Goal: Task Accomplishment & Management: Manage account settings

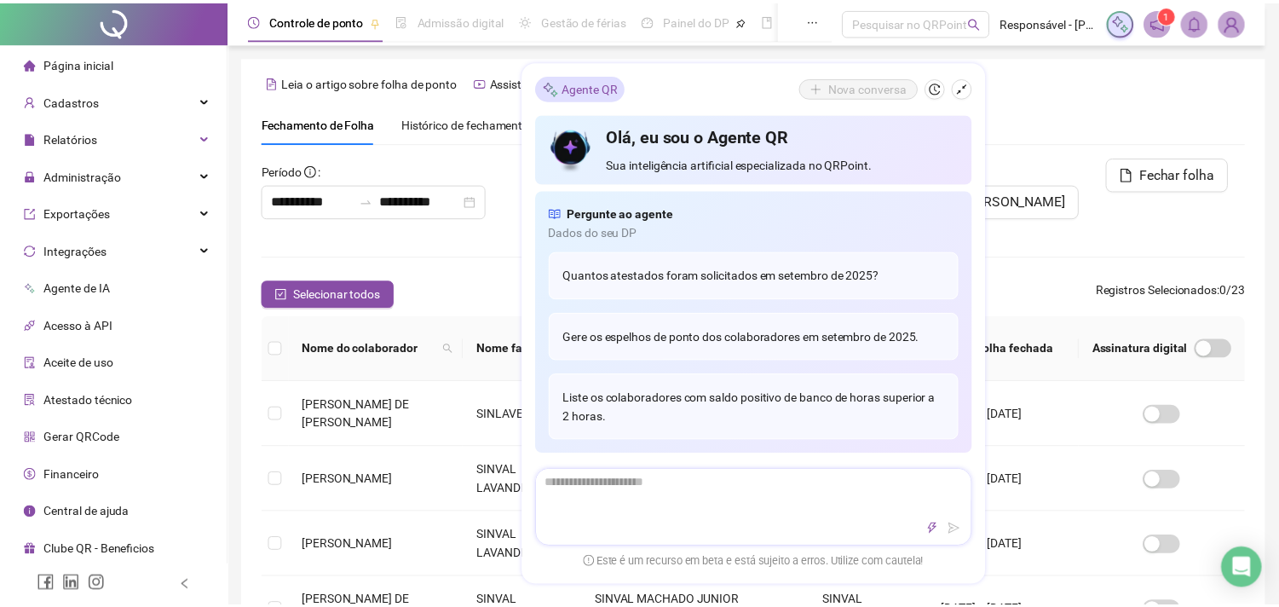
scroll to position [45, 0]
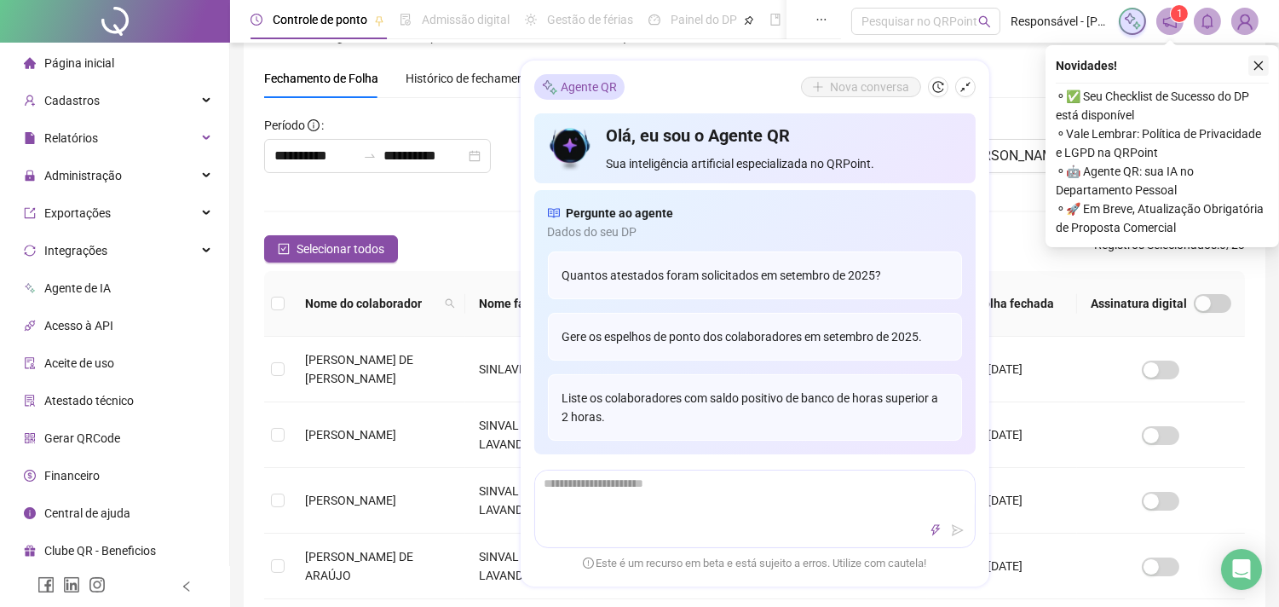
click at [1255, 65] on icon "close" at bounding box center [1258, 66] width 12 height 12
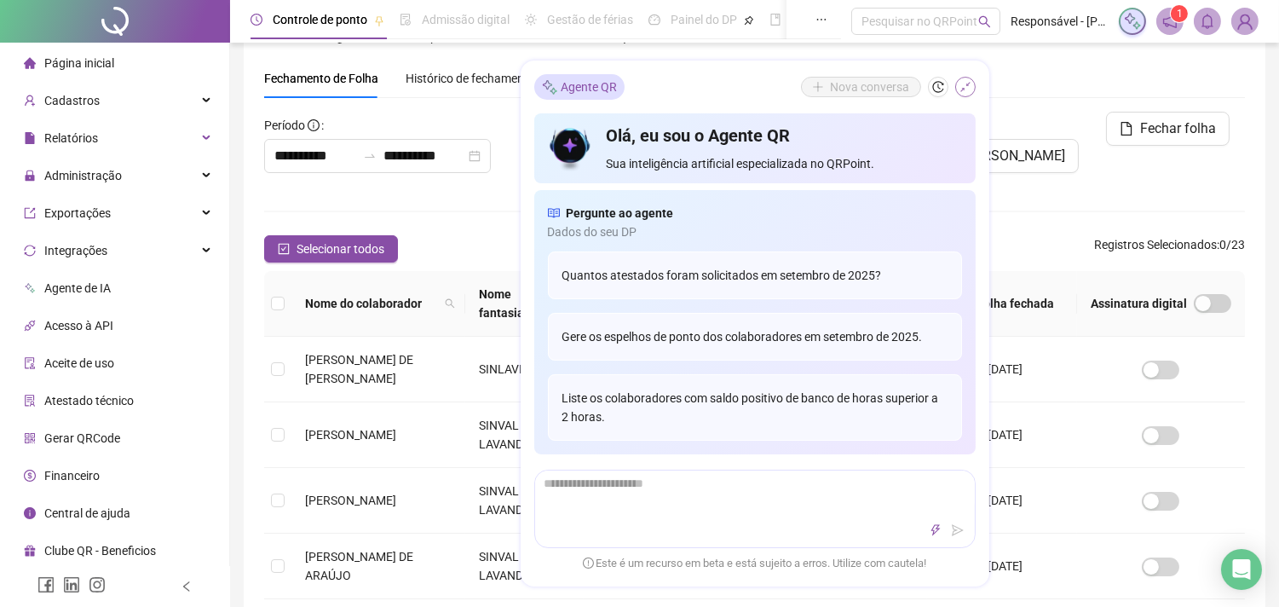
click at [963, 87] on icon "shrink" at bounding box center [965, 88] width 12 height 12
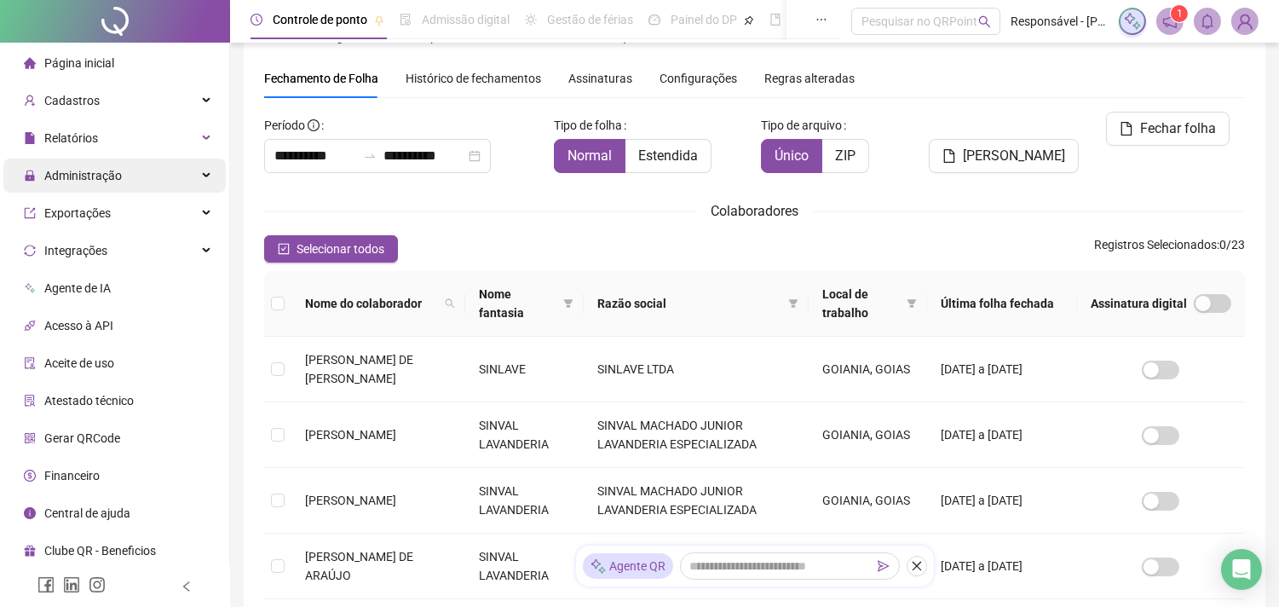
click at [160, 174] on div "Administração" at bounding box center [114, 175] width 222 height 34
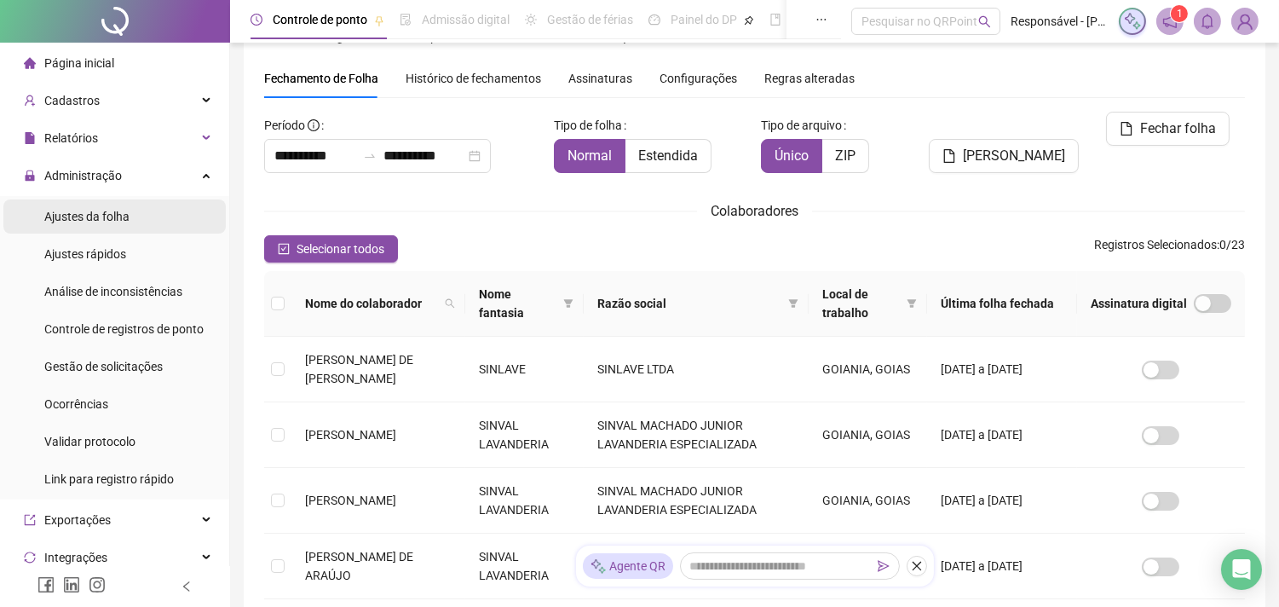
click at [150, 214] on li "Ajustes da folha" at bounding box center [114, 216] width 222 height 34
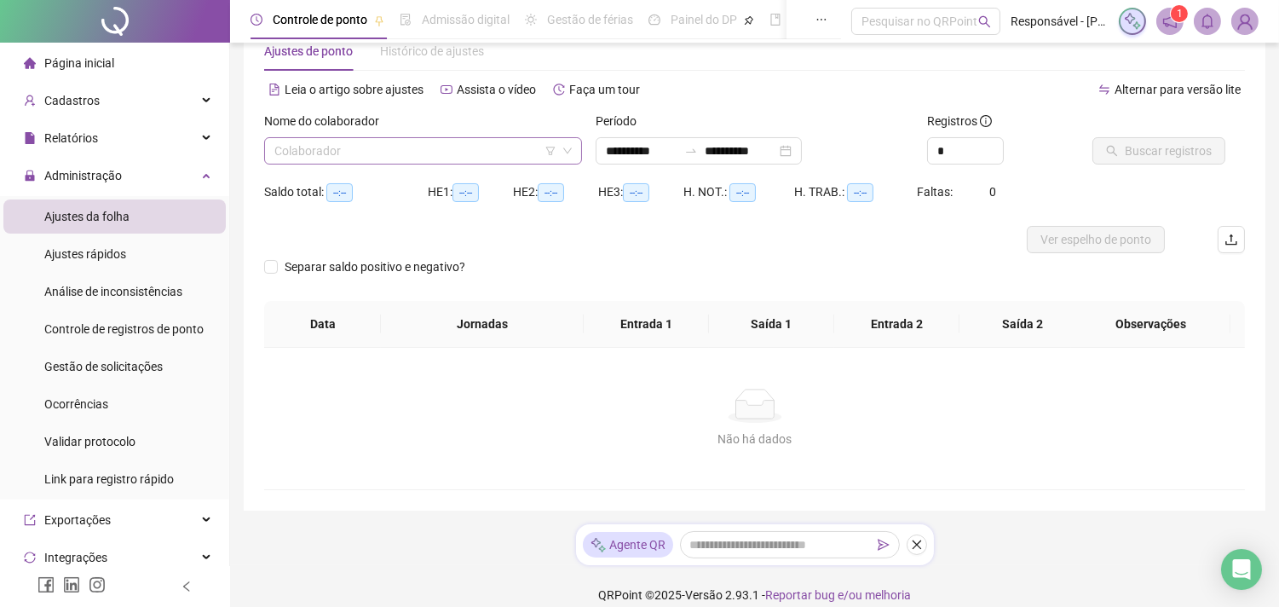
click at [362, 146] on input "search" at bounding box center [415, 151] width 282 height 26
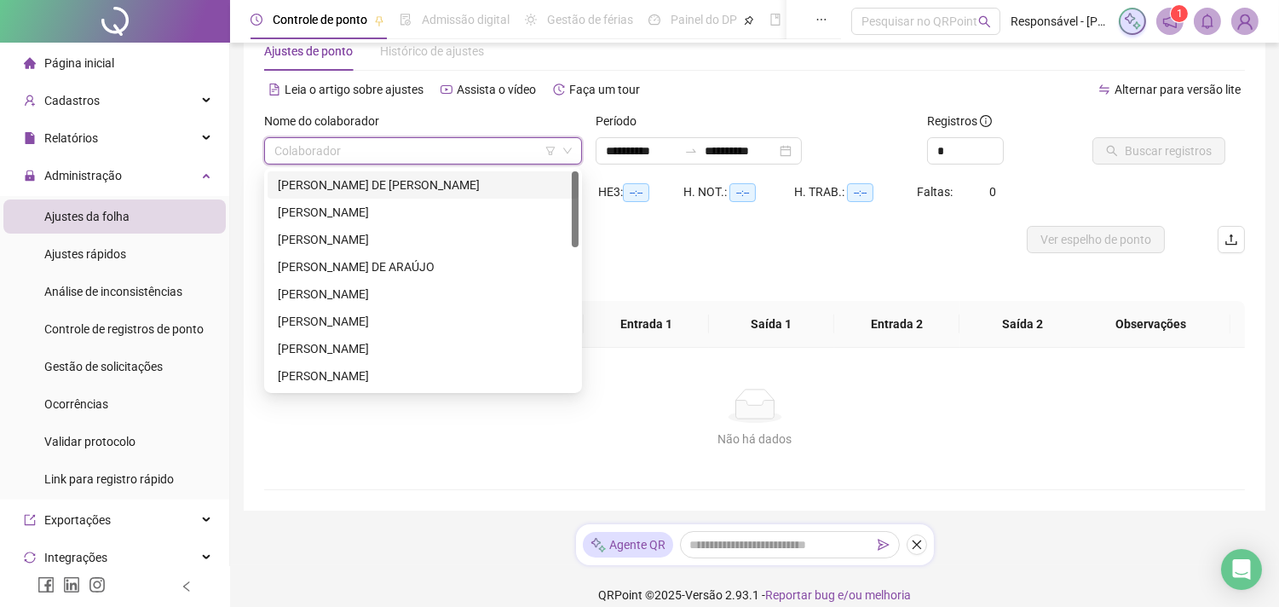
click at [362, 174] on div "[PERSON_NAME] DE [PERSON_NAME]" at bounding box center [422, 184] width 311 height 27
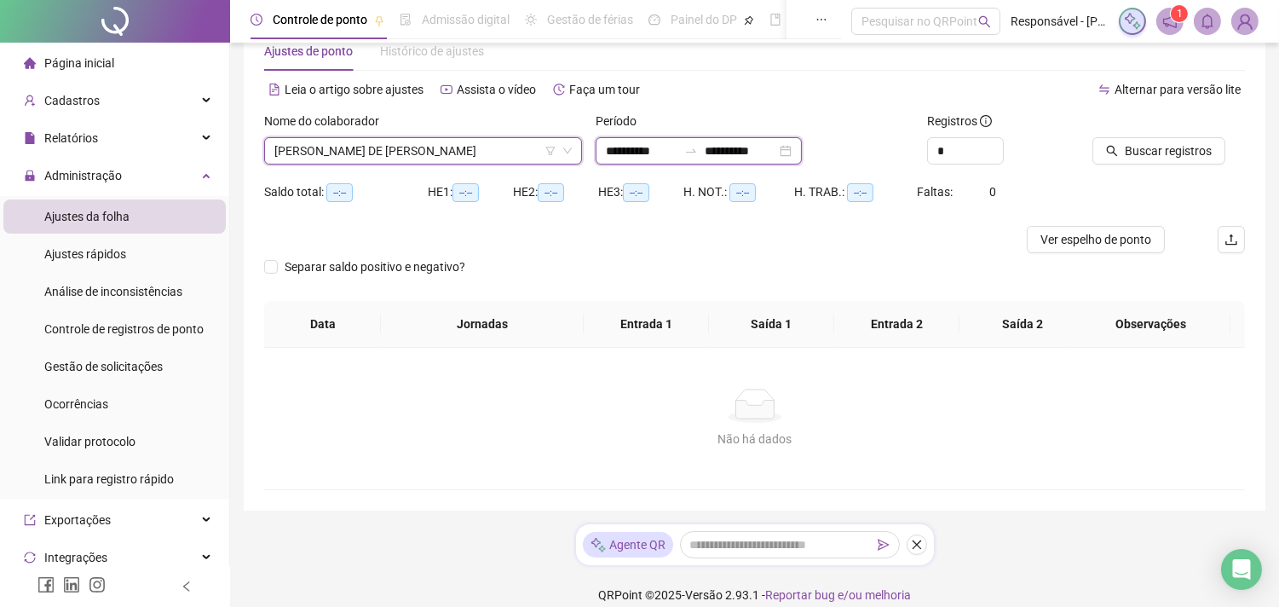
click at [770, 150] on input "**********" at bounding box center [740, 150] width 72 height 19
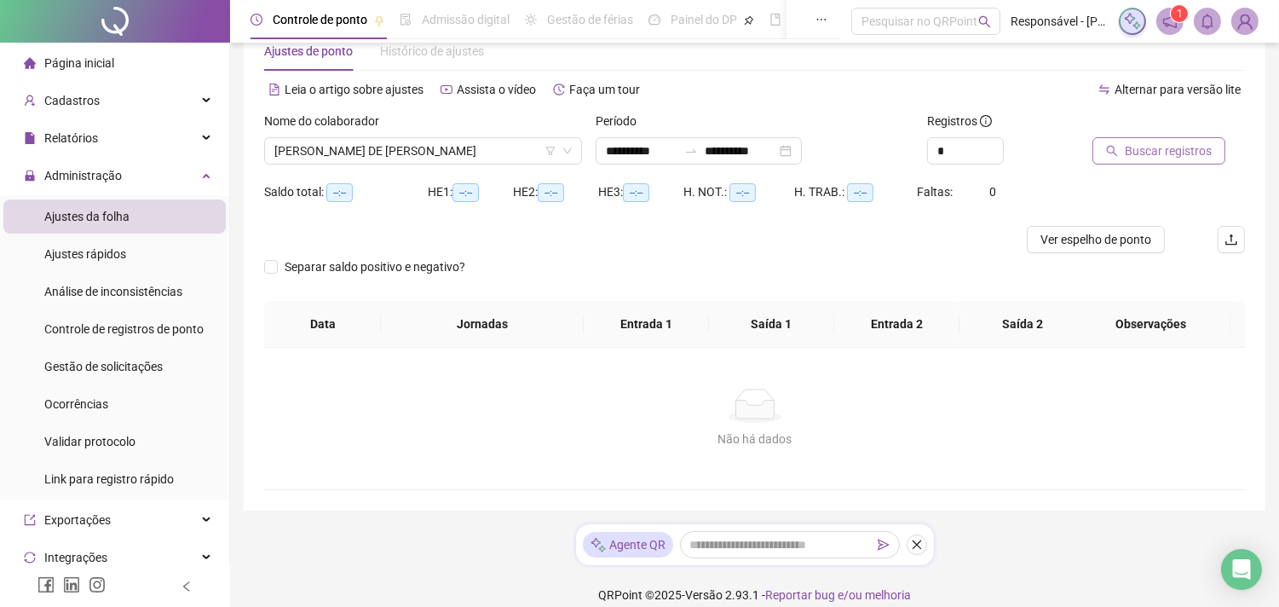
click at [1117, 151] on icon "search" at bounding box center [1112, 151] width 12 height 12
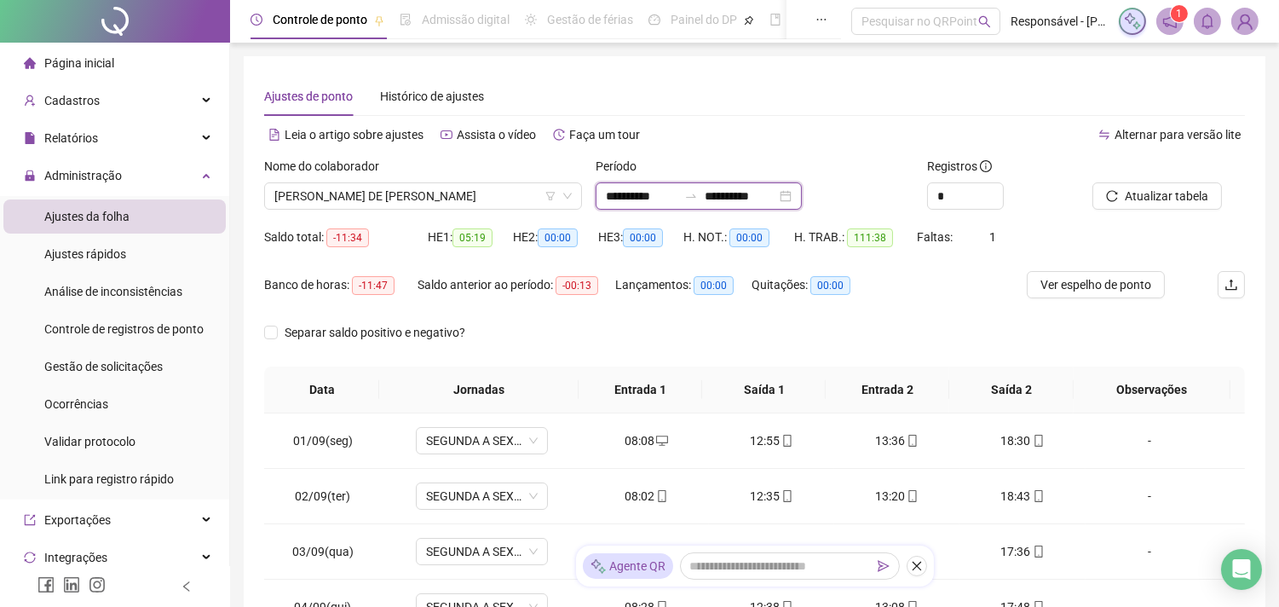
click at [607, 193] on input "**********" at bounding box center [642, 196] width 72 height 19
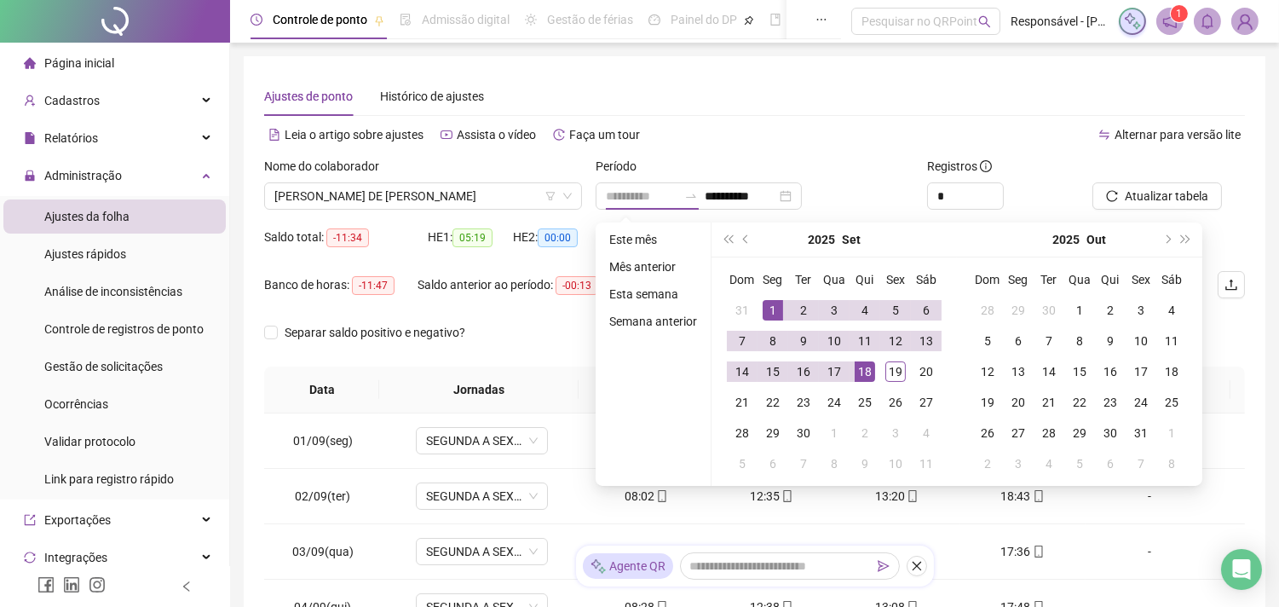
click at [775, 312] on div "1" at bounding box center [772, 310] width 20 height 20
type input "**********"
click at [927, 343] on div "13" at bounding box center [926, 341] width 20 height 20
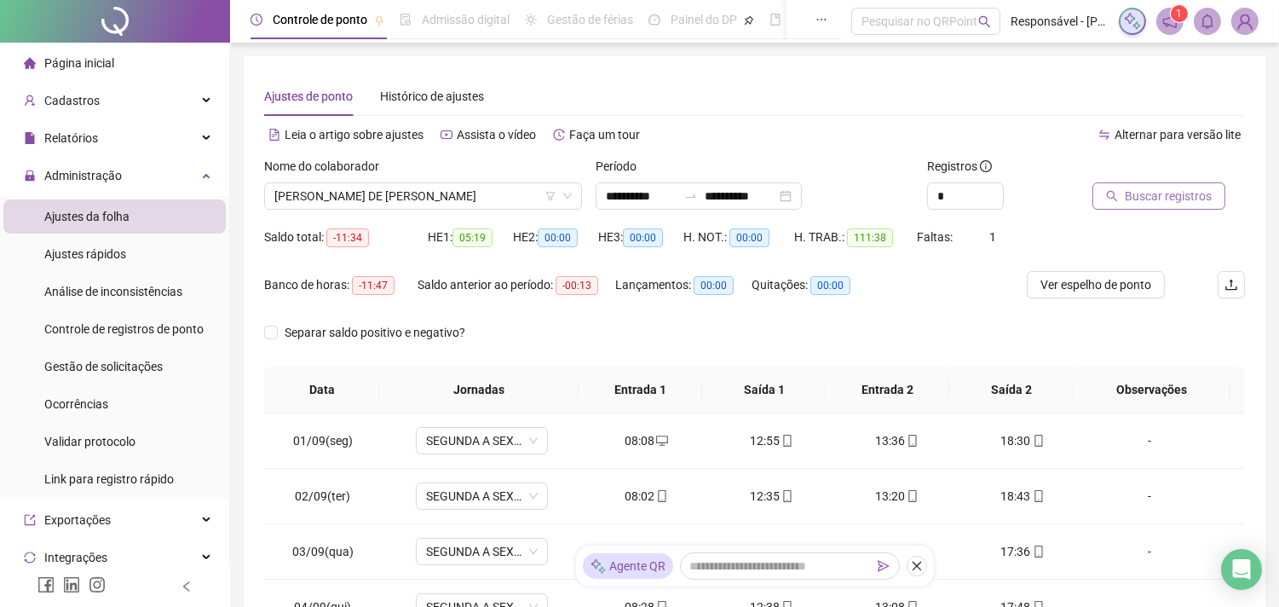
click at [1136, 198] on span "Buscar registros" at bounding box center [1167, 196] width 87 height 19
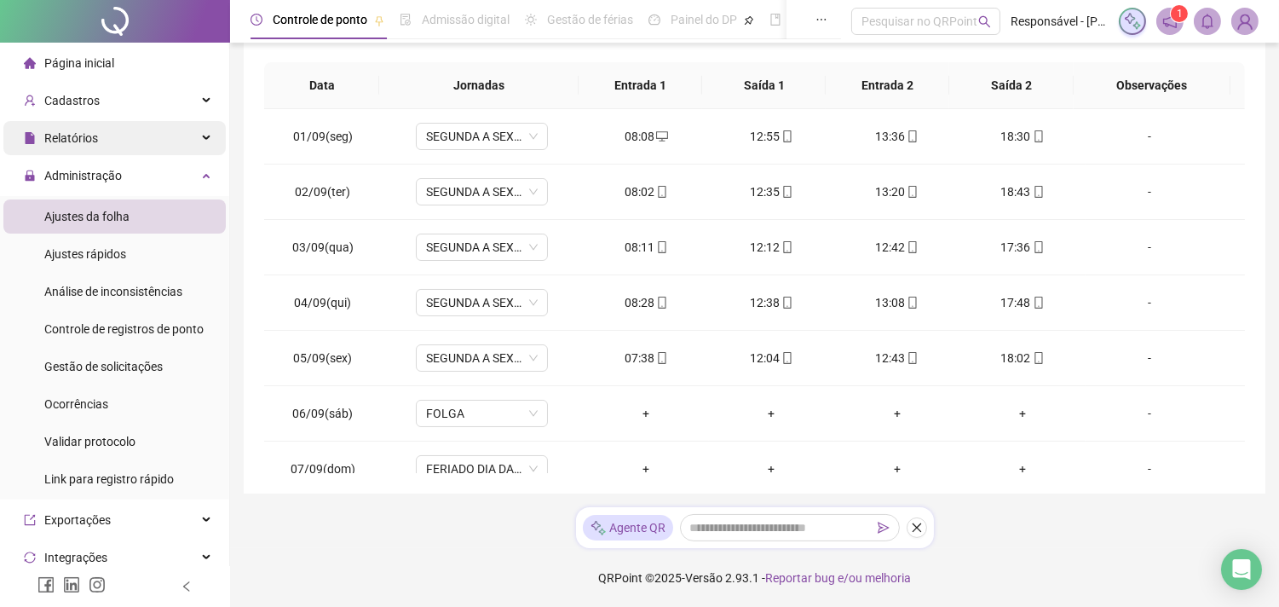
click at [66, 124] on span "Relatórios" at bounding box center [61, 138] width 74 height 34
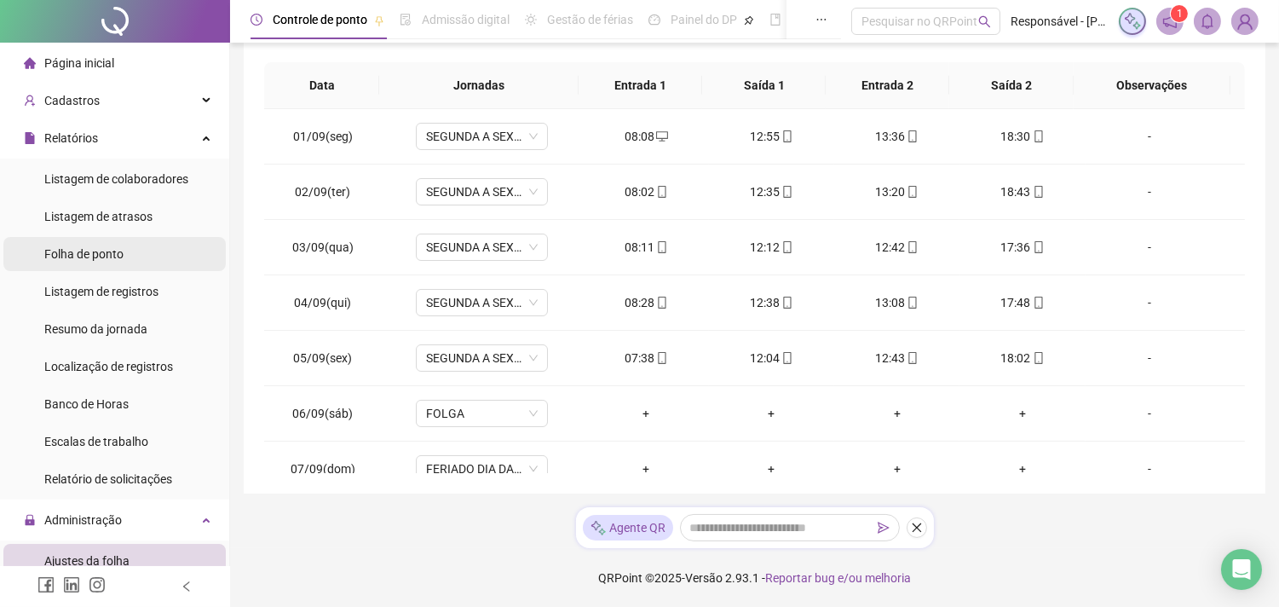
click at [115, 256] on span "Folha de ponto" at bounding box center [83, 254] width 79 height 14
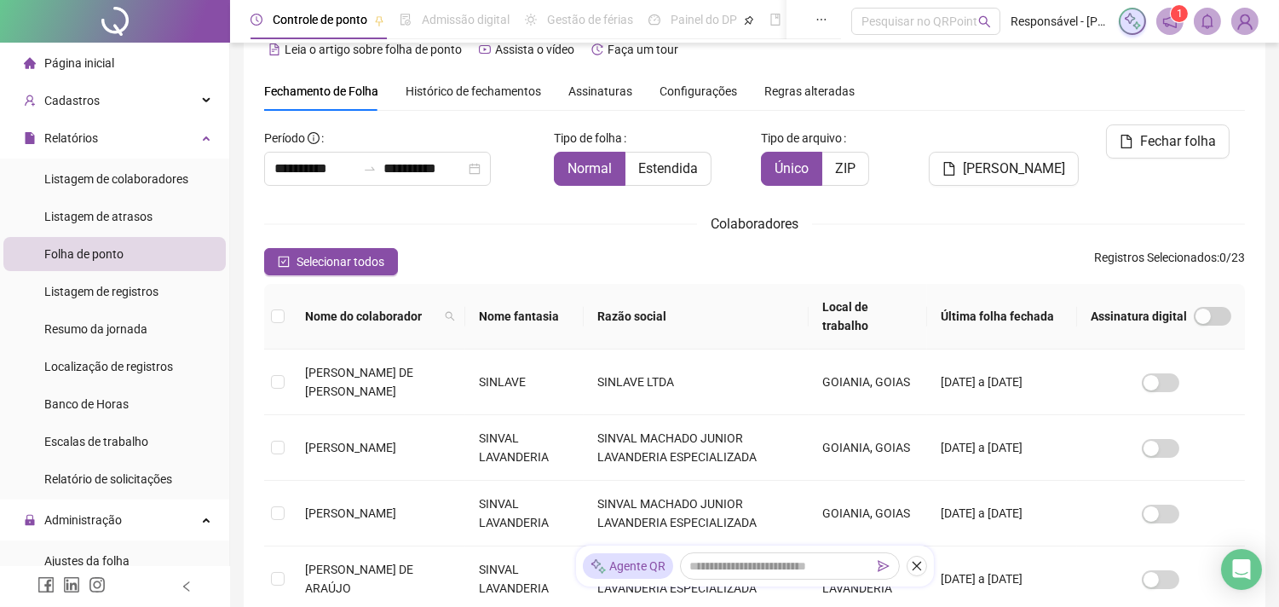
scroll to position [45, 0]
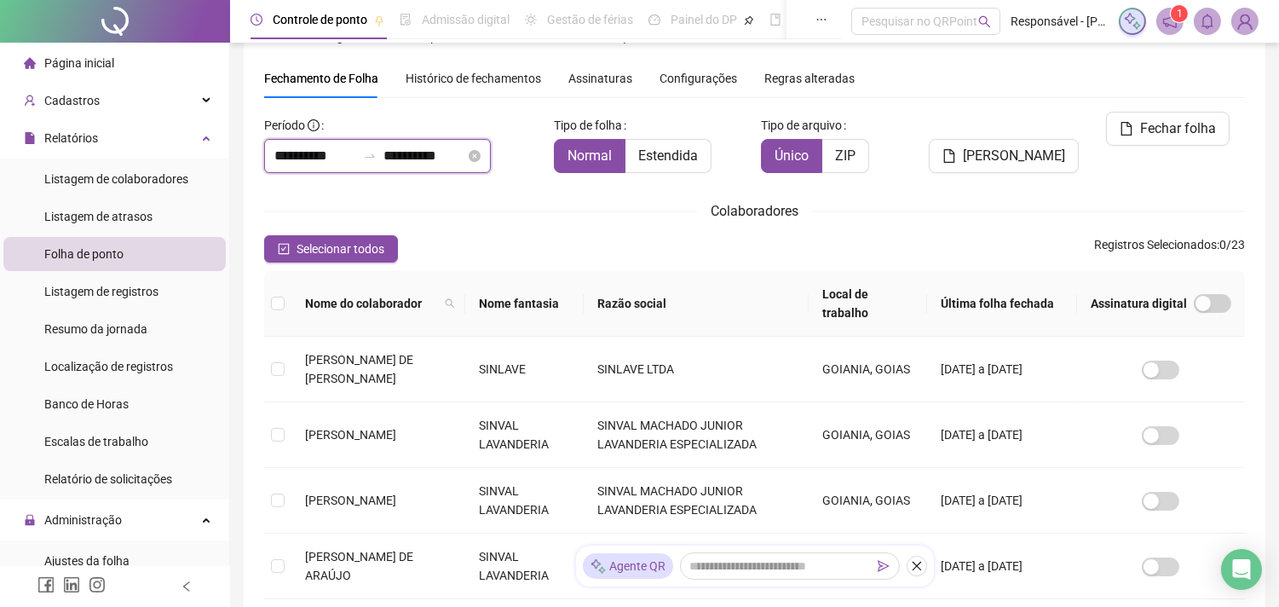
click at [332, 151] on input "**********" at bounding box center [315, 156] width 82 height 20
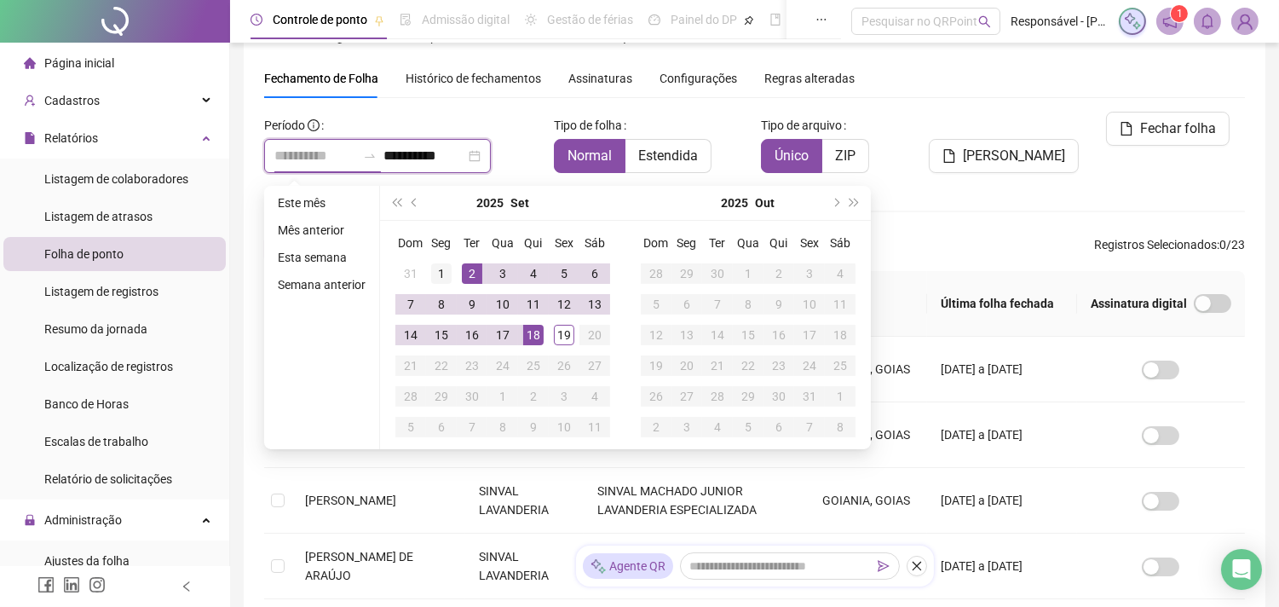
type input "**********"
click at [441, 273] on div "1" at bounding box center [441, 273] width 20 height 20
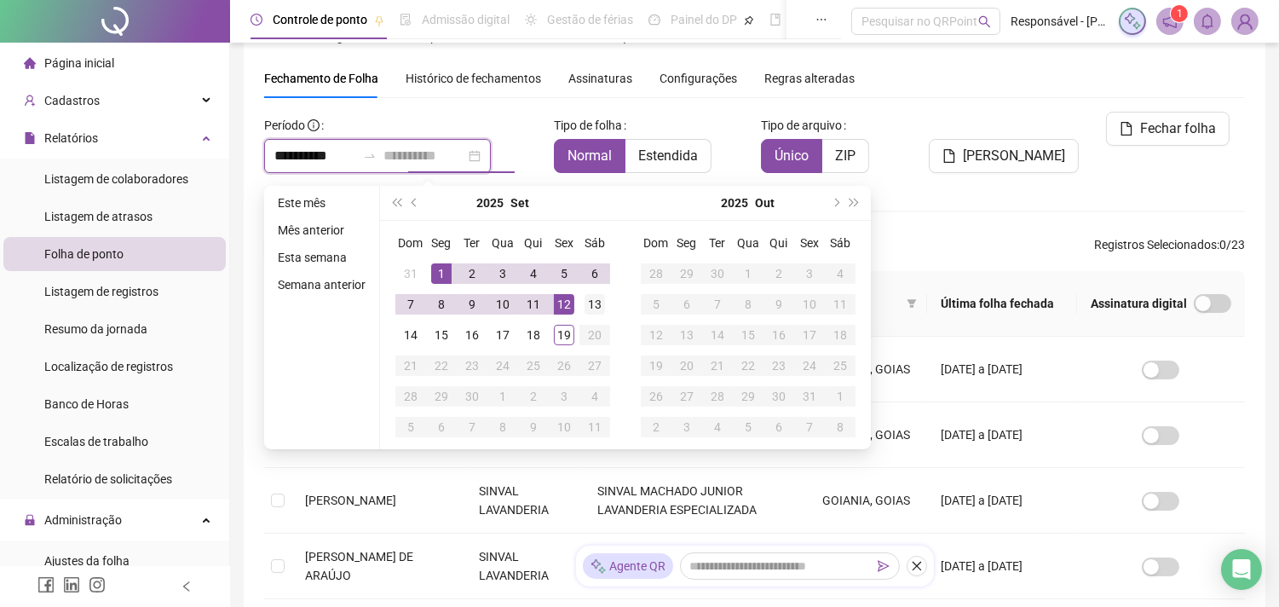
type input "**********"
click at [589, 301] on div "13" at bounding box center [594, 304] width 20 height 20
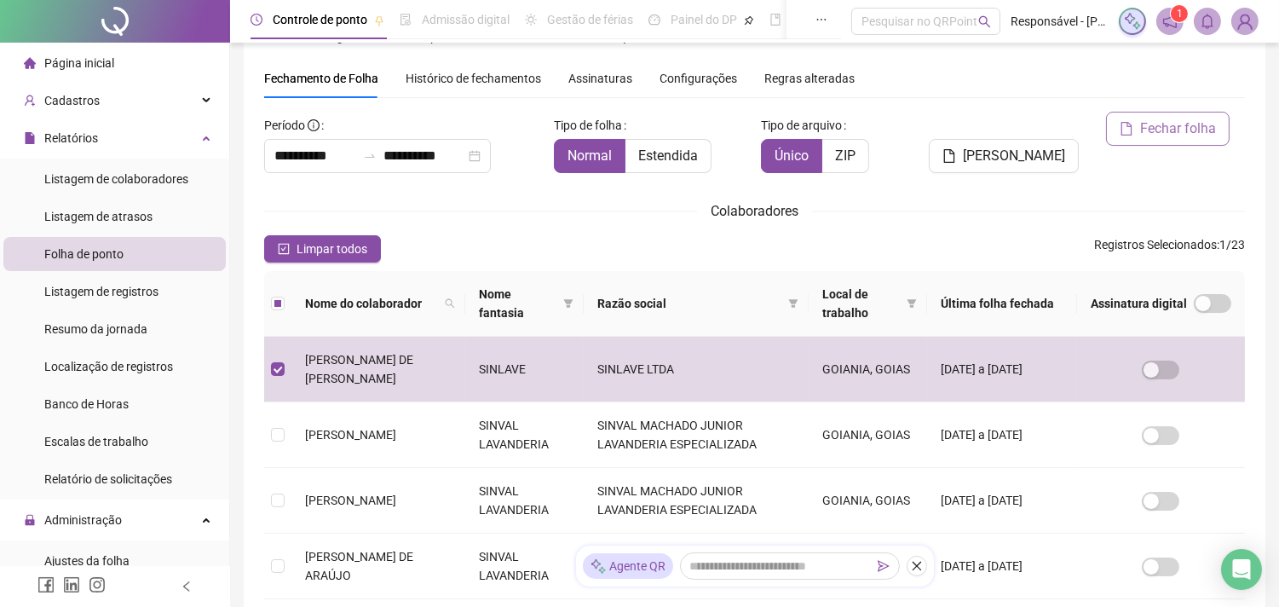
click at [1145, 130] on span "Fechar folha" at bounding box center [1178, 128] width 76 height 20
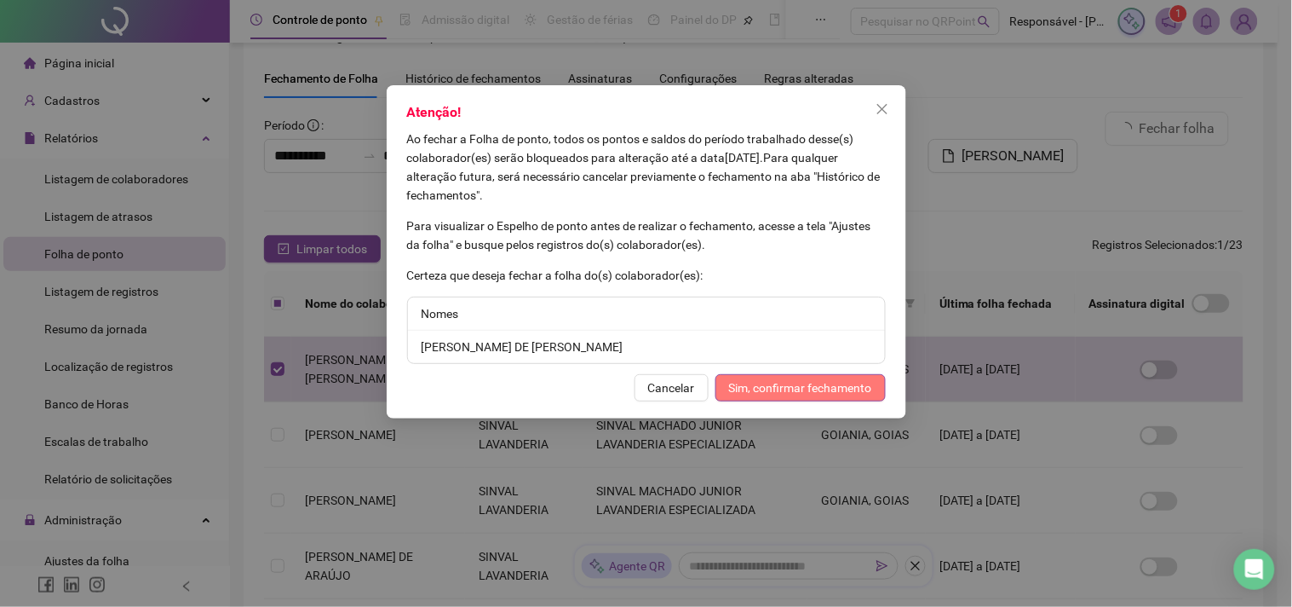
click at [836, 388] on span "Sim, confirmar fechamento" at bounding box center [800, 387] width 143 height 19
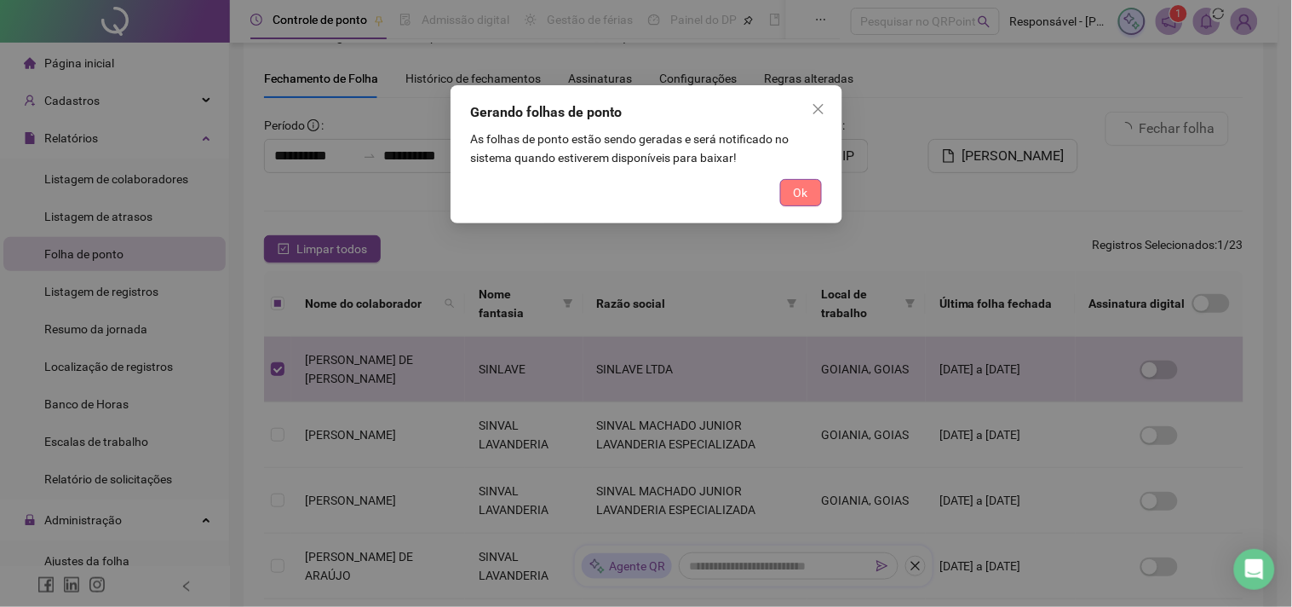
click at [804, 200] on span "Ok" at bounding box center [801, 192] width 14 height 19
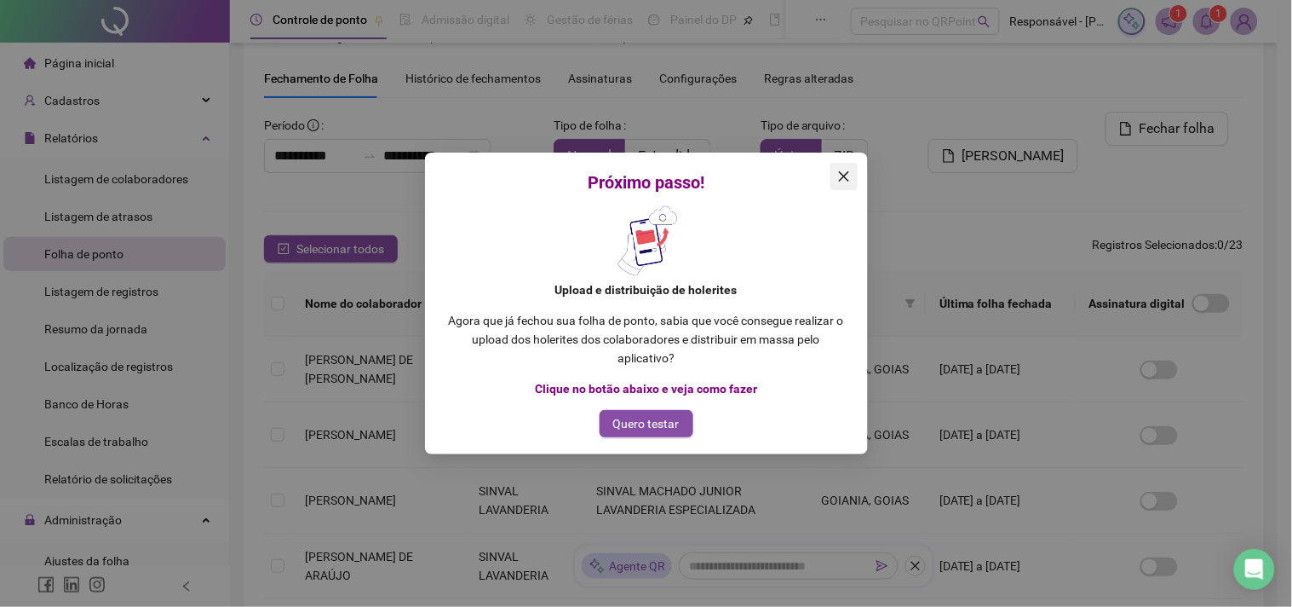
click at [838, 180] on icon "close" at bounding box center [844, 177] width 14 height 14
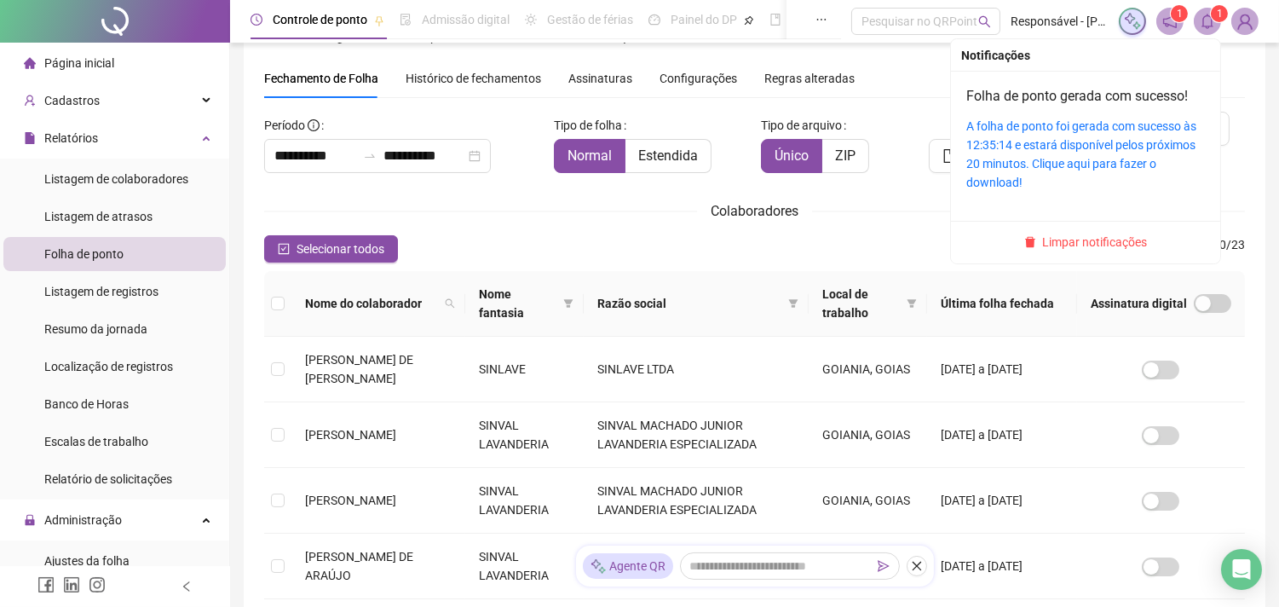
click at [1199, 21] on icon "bell" at bounding box center [1206, 21] width 15 height 15
click at [1034, 158] on link "A folha de ponto foi gerada com sucesso às 12:35:14 e estará disponível pelos p…" at bounding box center [1081, 154] width 230 height 70
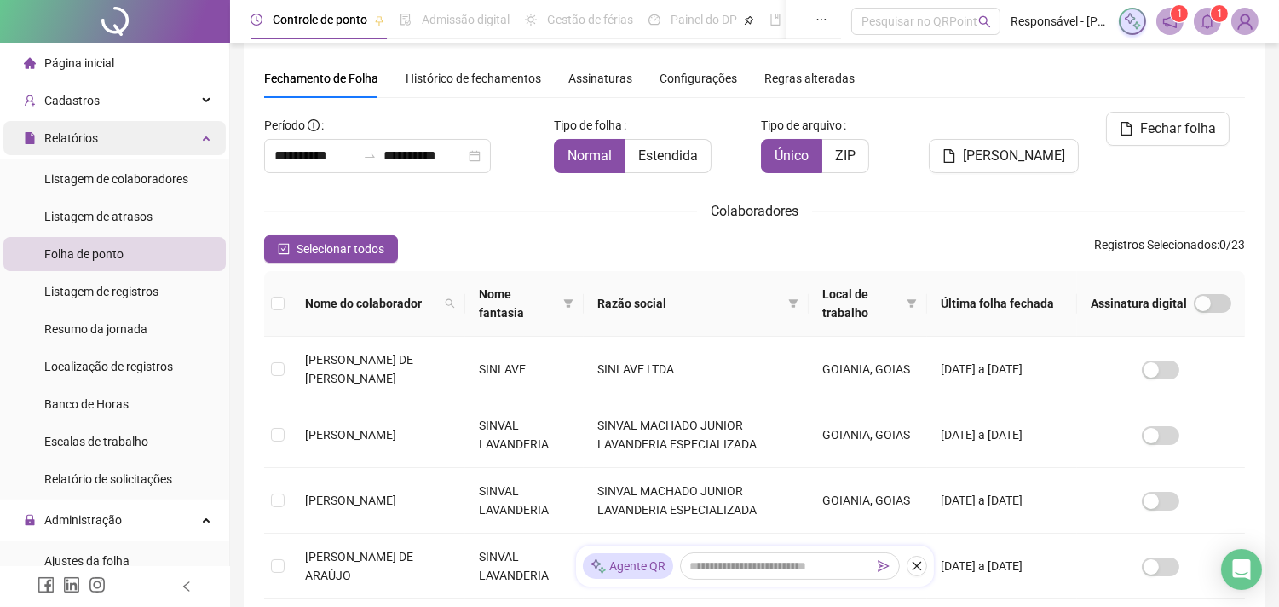
click at [115, 143] on div "Relatórios" at bounding box center [114, 138] width 222 height 34
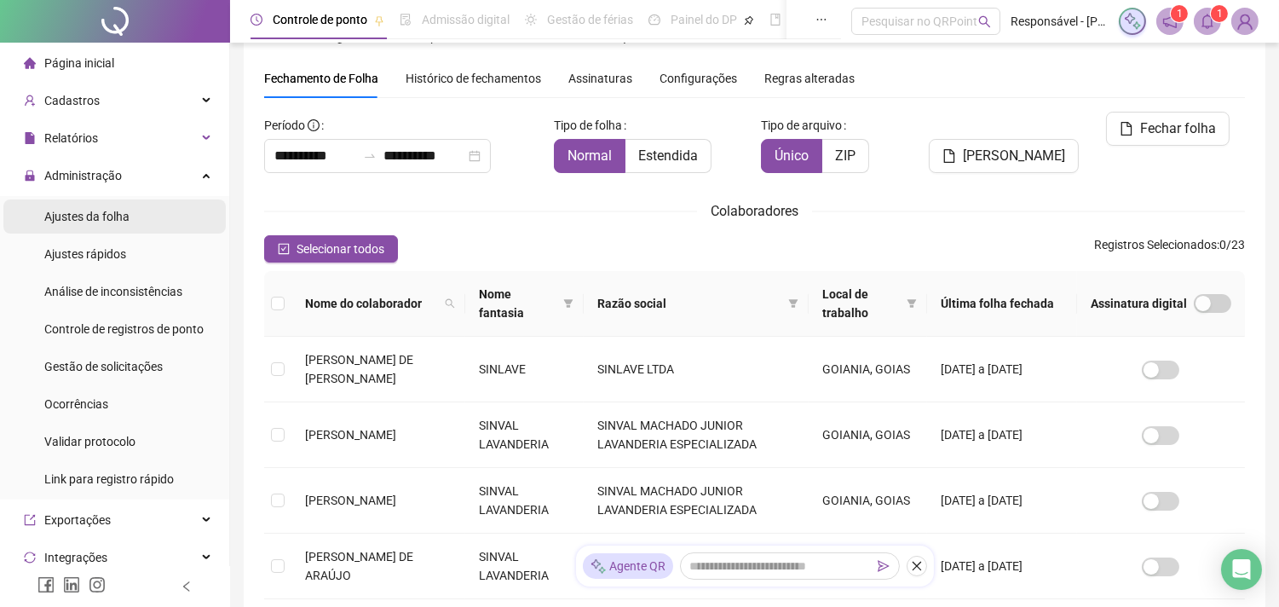
click at [115, 219] on span "Ajustes da folha" at bounding box center [86, 217] width 85 height 14
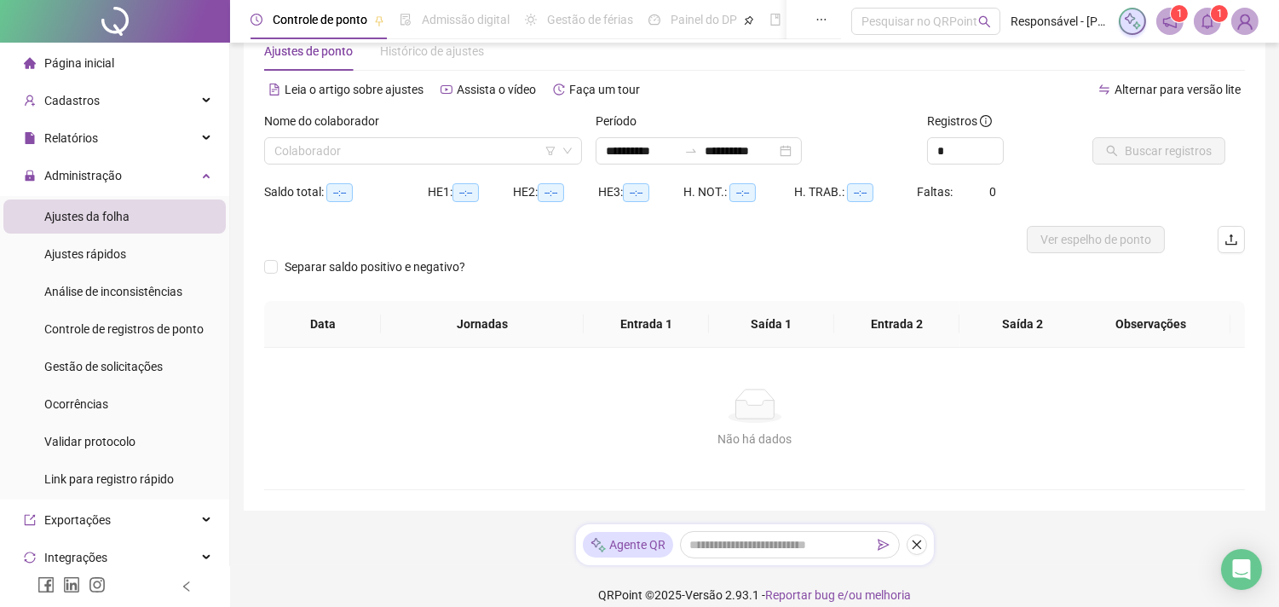
type input "**********"
click at [284, 147] on input "search" at bounding box center [415, 151] width 282 height 26
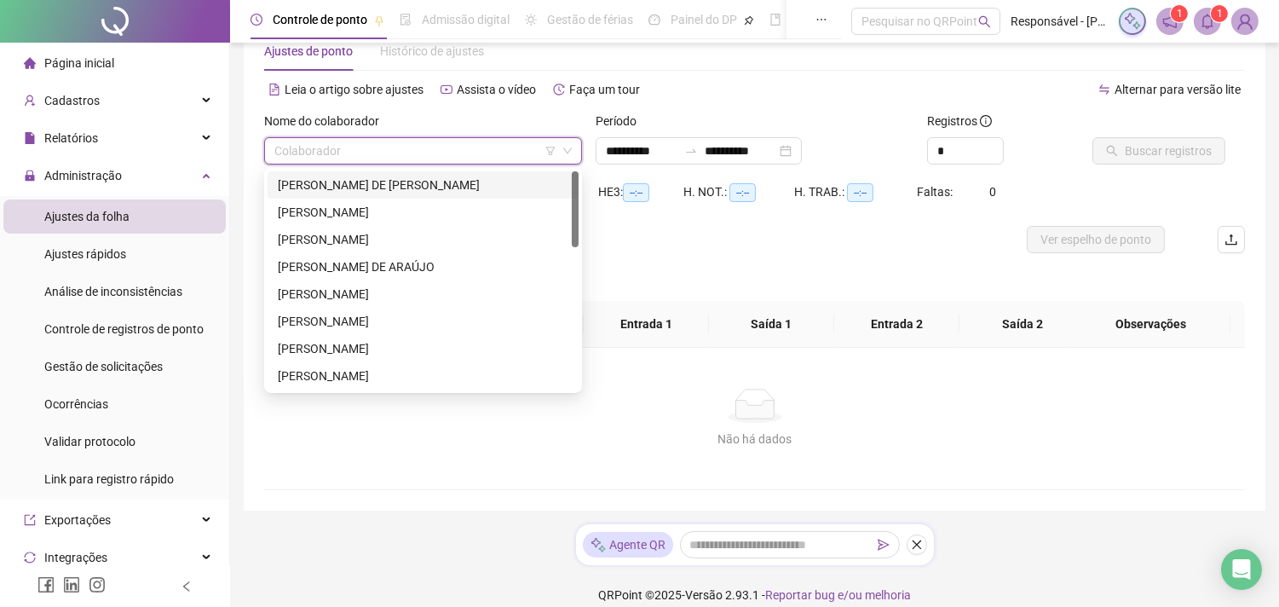
click at [298, 185] on div "[PERSON_NAME] DE [PERSON_NAME]" at bounding box center [423, 184] width 290 height 19
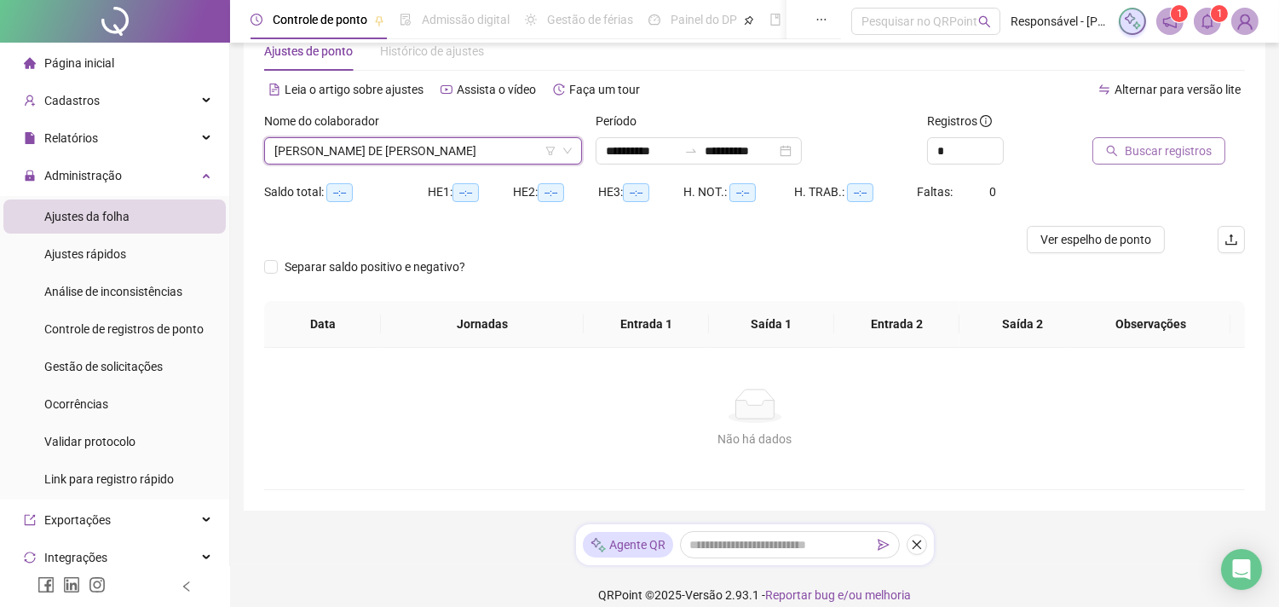
click at [1156, 150] on span "Buscar registros" at bounding box center [1167, 150] width 87 height 19
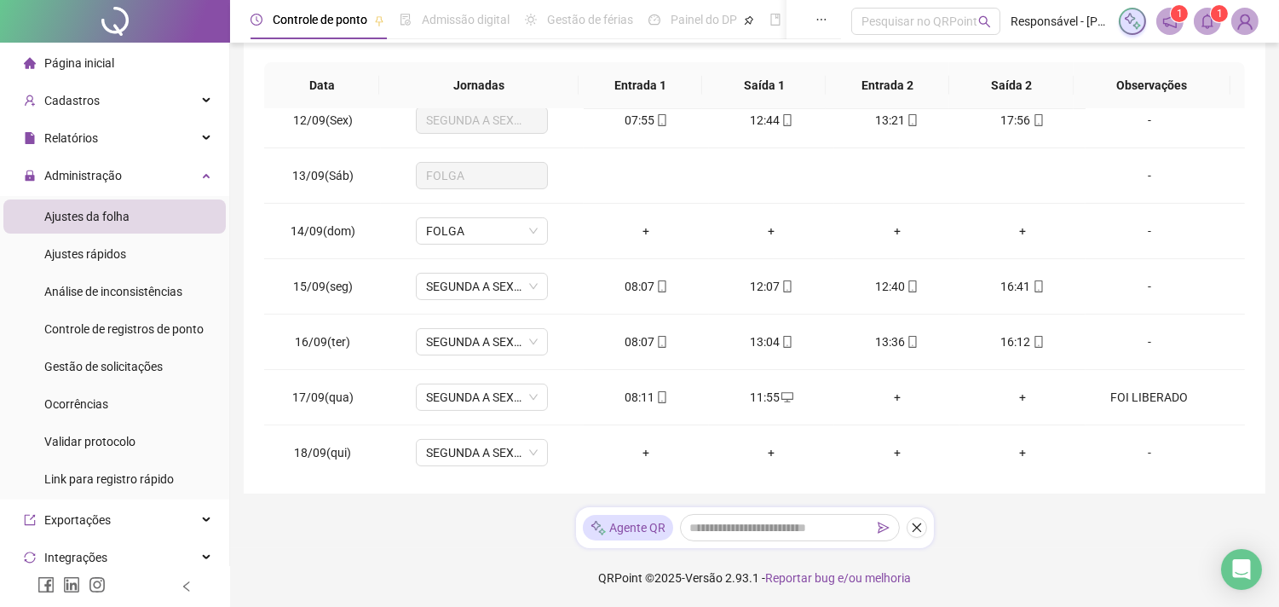
scroll to position [634, 0]
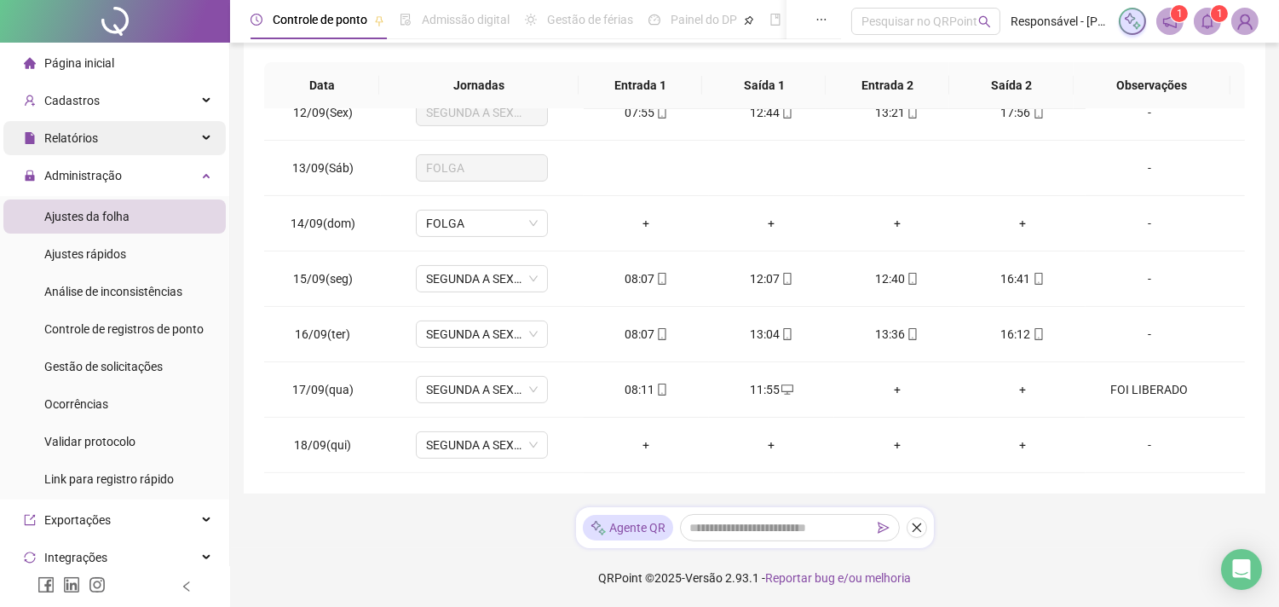
drag, startPoint x: 104, startPoint y: 117, endPoint x: 106, endPoint y: 139, distance: 22.3
click at [104, 120] on ul "Página inicial Cadastros Relatórios Listagem de colaboradores Listagem de atras…" at bounding box center [115, 460] width 230 height 835
click at [106, 147] on div "Relatórios" at bounding box center [114, 138] width 222 height 34
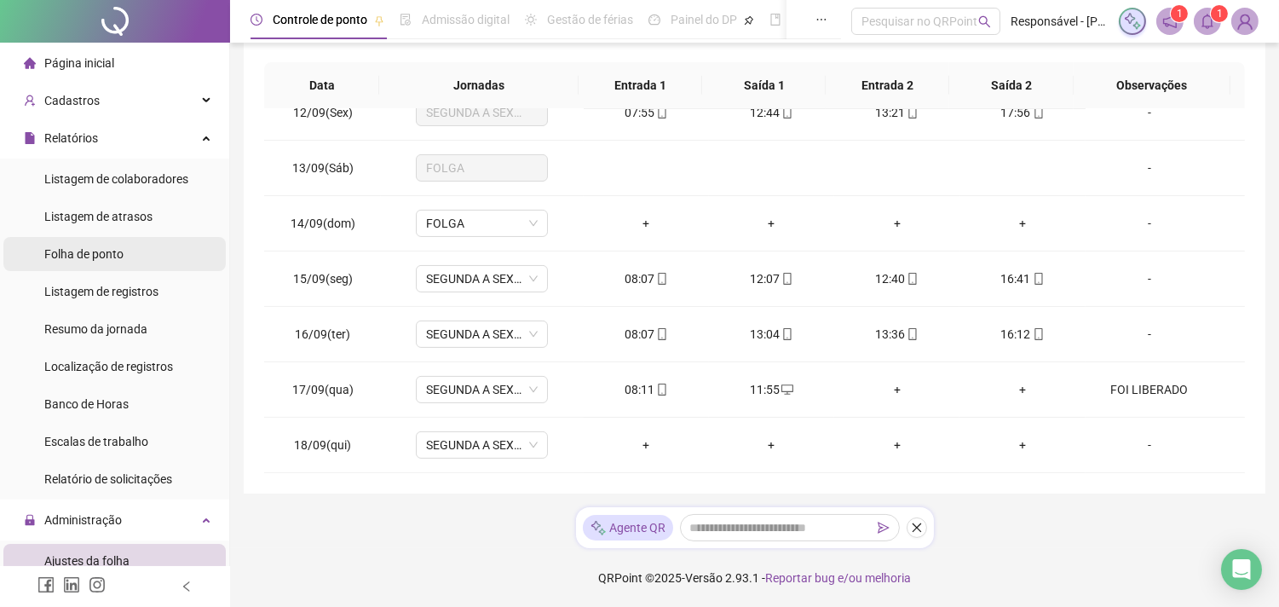
click at [99, 260] on span "Folha de ponto" at bounding box center [83, 254] width 79 height 14
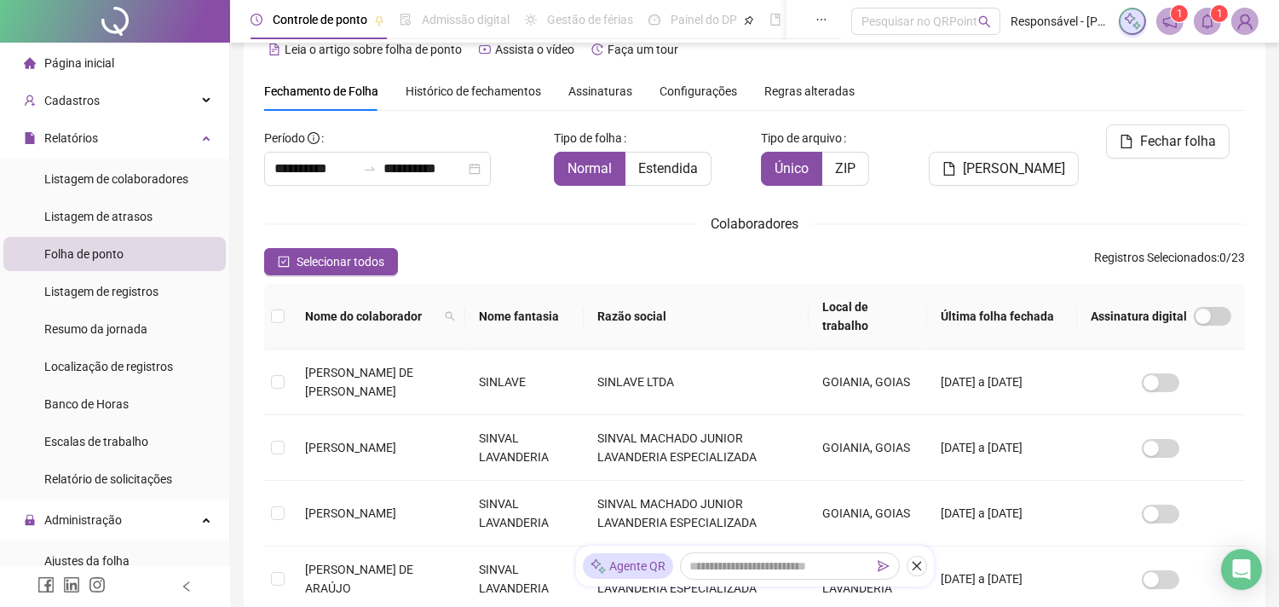
scroll to position [45, 0]
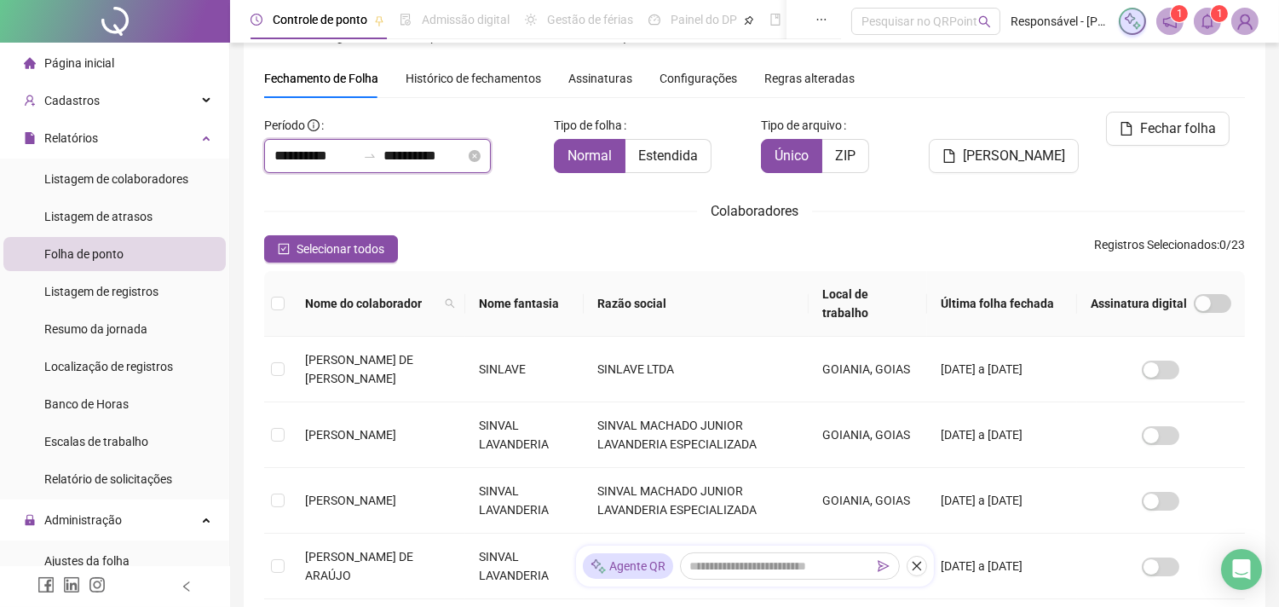
click at [283, 170] on div "**********" at bounding box center [377, 156] width 227 height 34
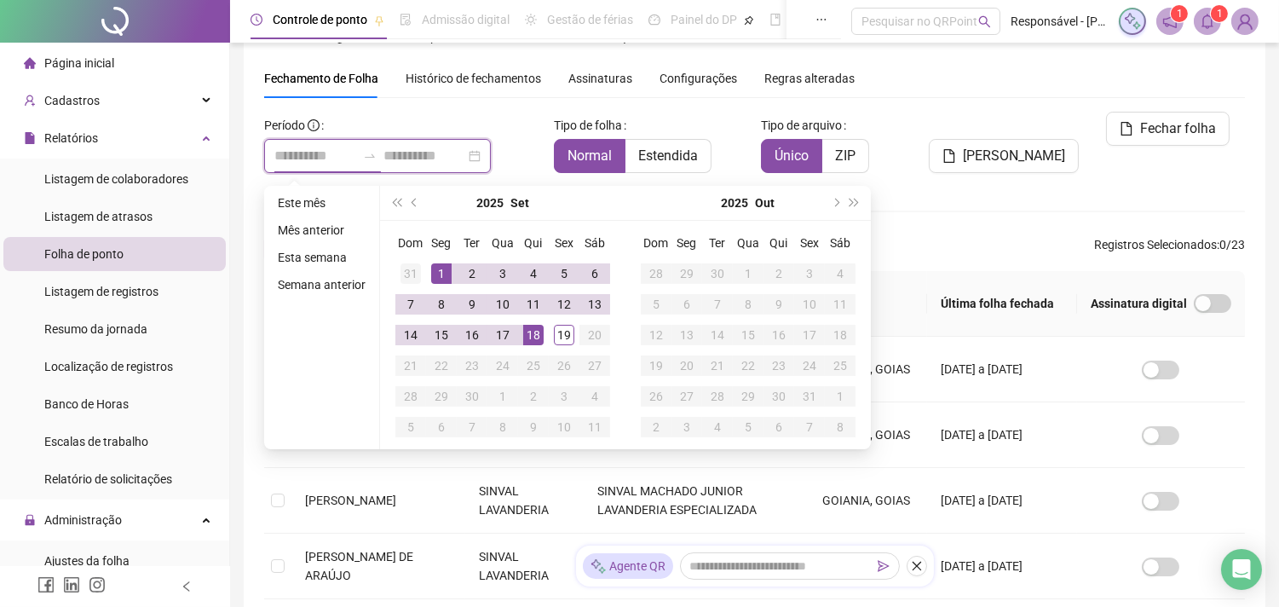
type input "**********"
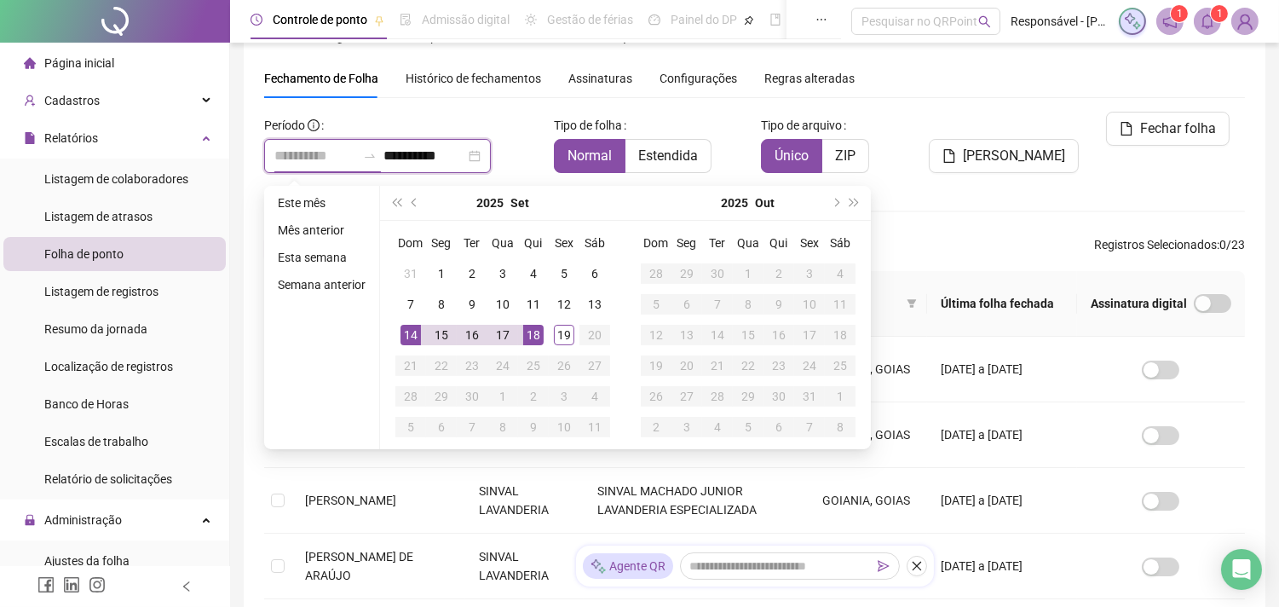
type input "**********"
click at [410, 341] on div "14" at bounding box center [410, 335] width 20 height 20
type input "**********"
click at [494, 336] on div "17" at bounding box center [502, 335] width 20 height 20
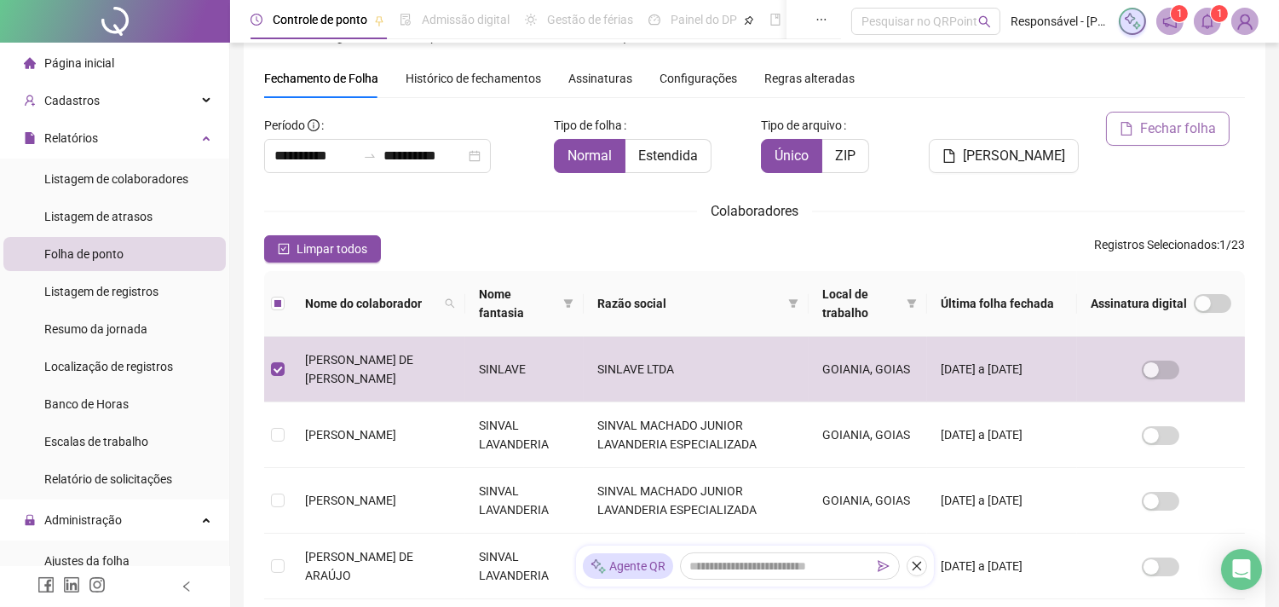
click at [1213, 119] on span "Fechar folha" at bounding box center [1178, 128] width 76 height 20
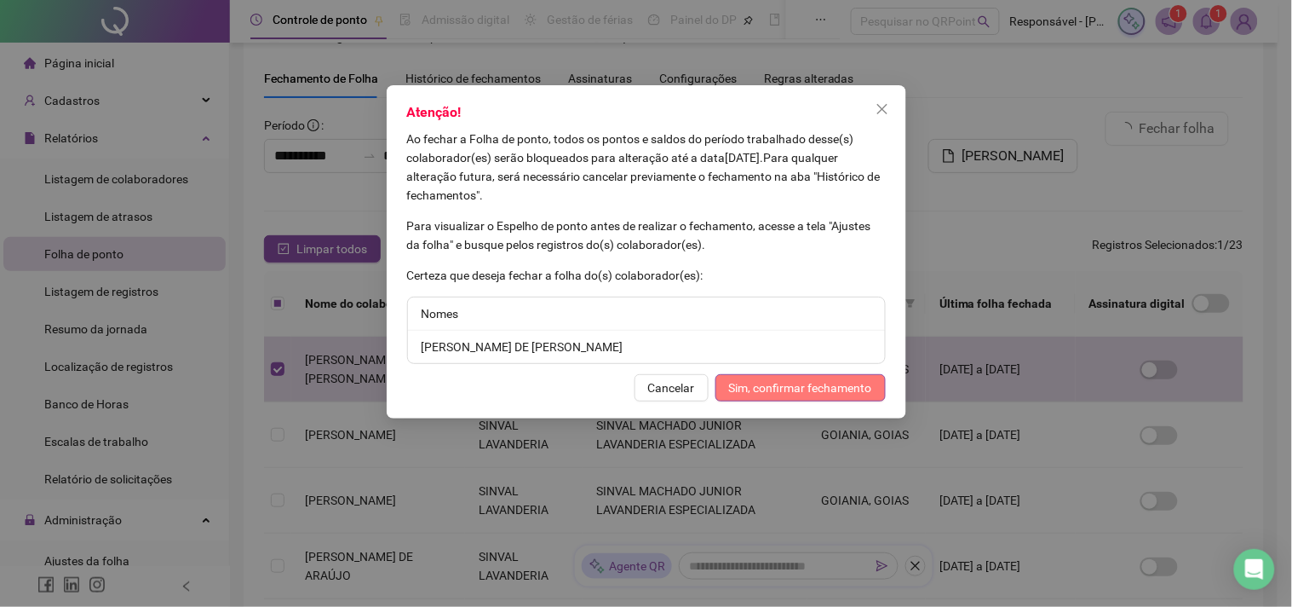
click at [755, 396] on span "Sim, confirmar fechamento" at bounding box center [800, 387] width 143 height 19
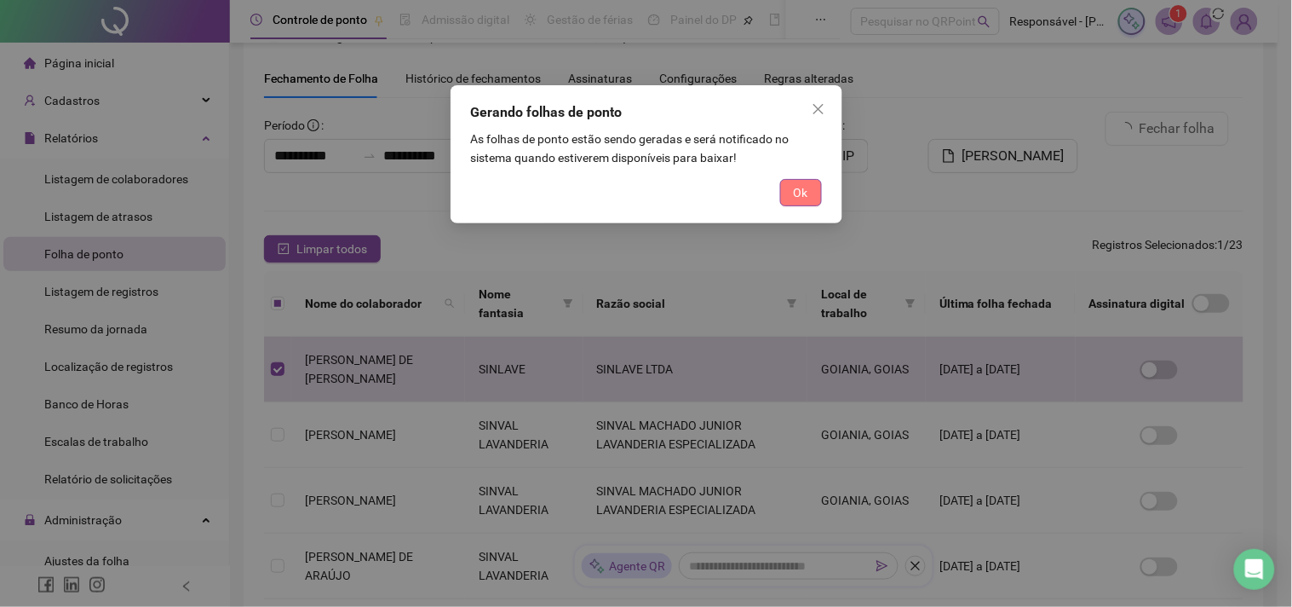
click at [804, 203] on button "Ok" at bounding box center [801, 192] width 42 height 27
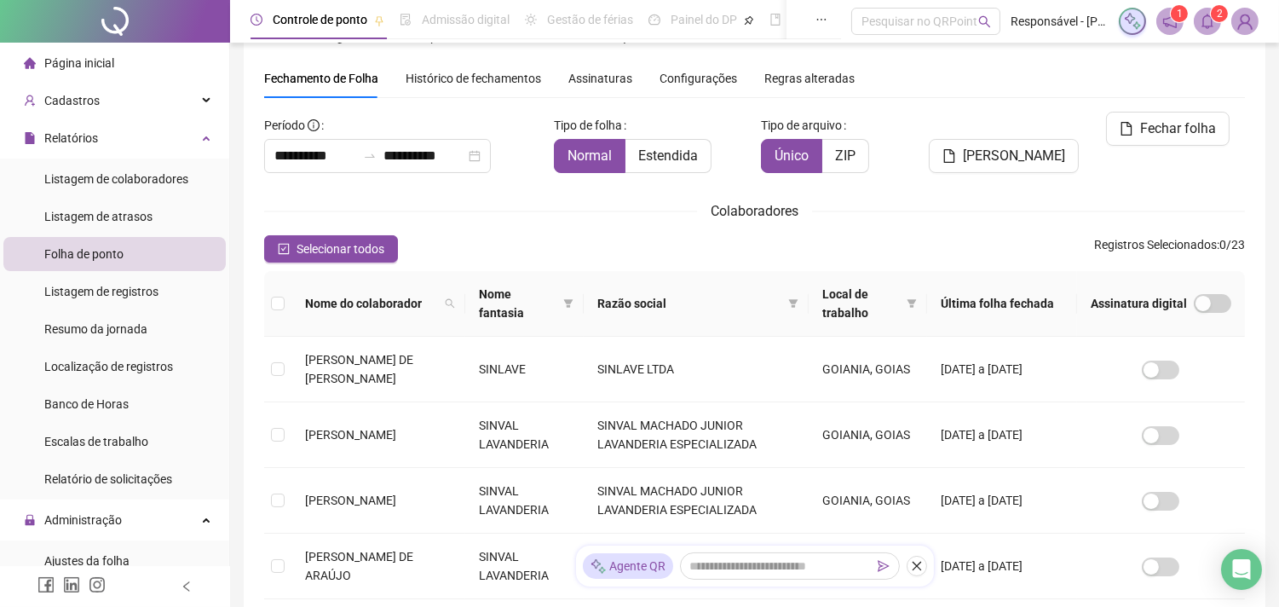
click at [1211, 20] on icon "bell" at bounding box center [1207, 21] width 12 height 15
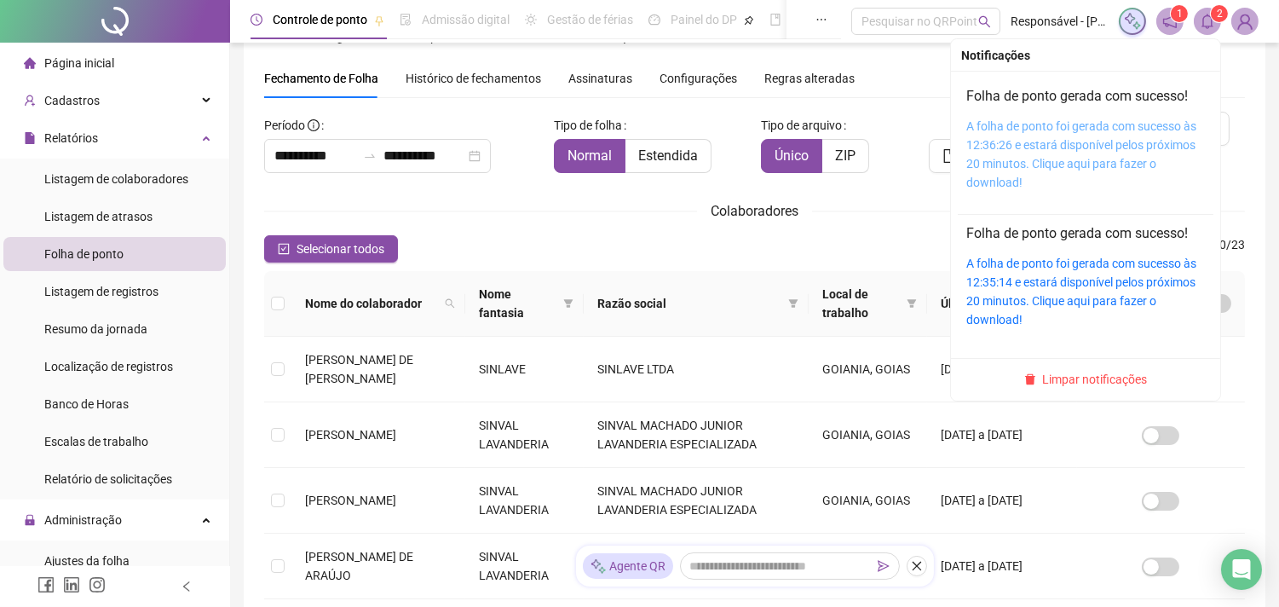
click at [1003, 132] on link "A folha de ponto foi gerada com sucesso às 12:36:26 e estará disponível pelos p…" at bounding box center [1081, 154] width 230 height 70
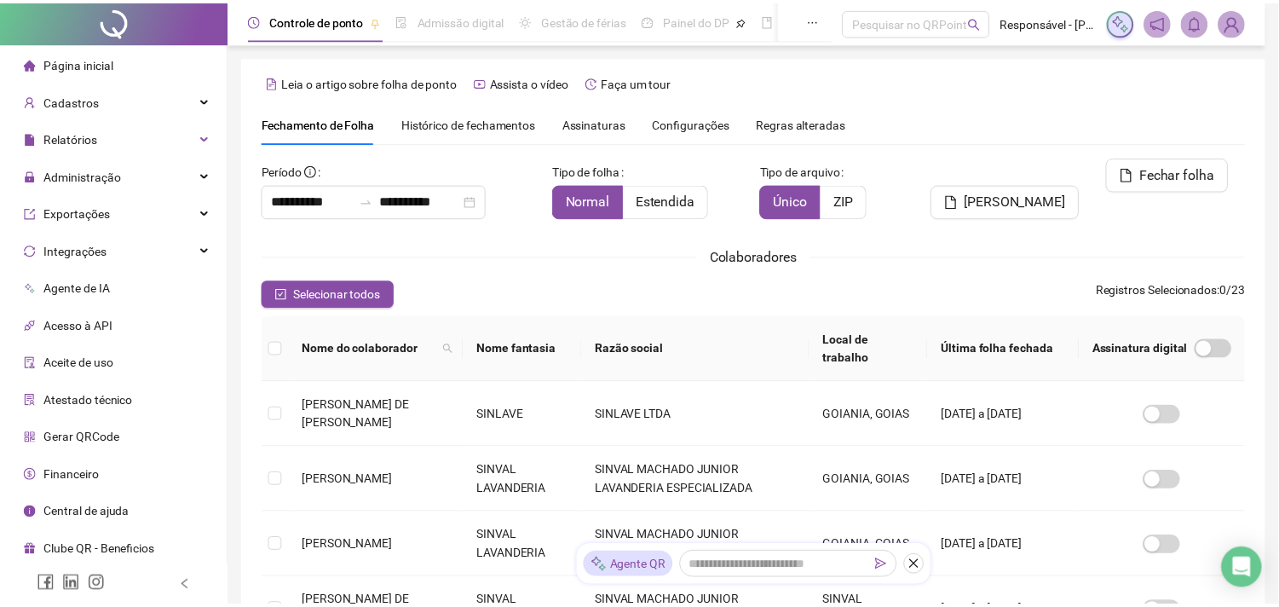
scroll to position [45, 0]
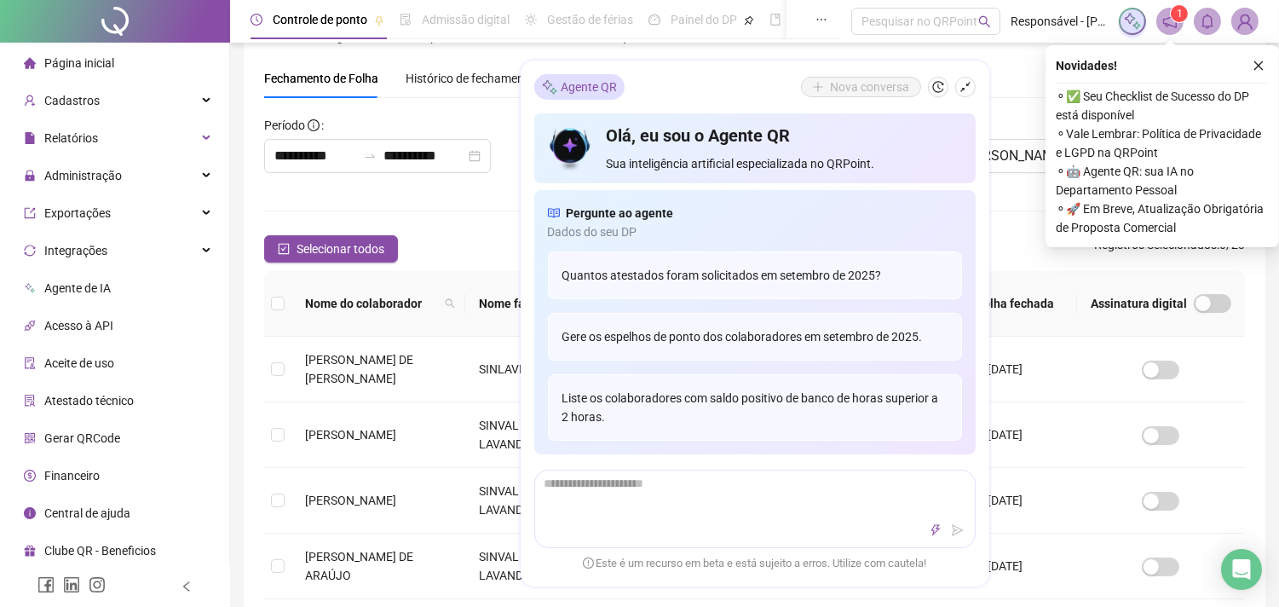
click at [969, 82] on icon "shrink" at bounding box center [965, 88] width 12 height 12
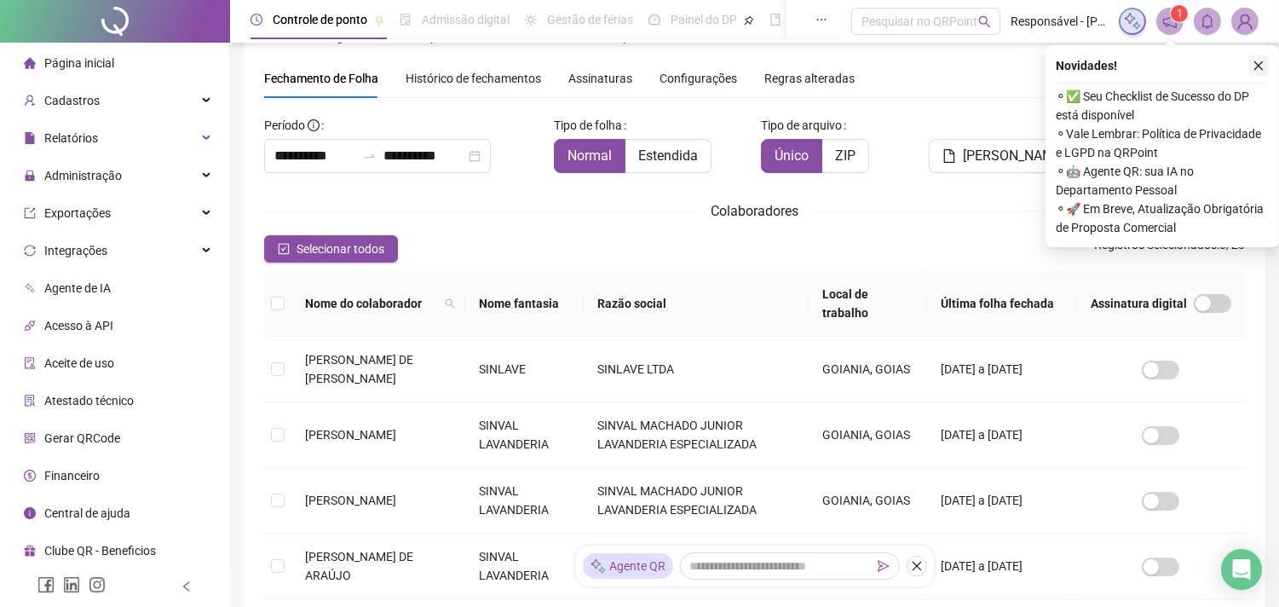
click at [1253, 66] on icon "close" at bounding box center [1258, 66] width 12 height 12
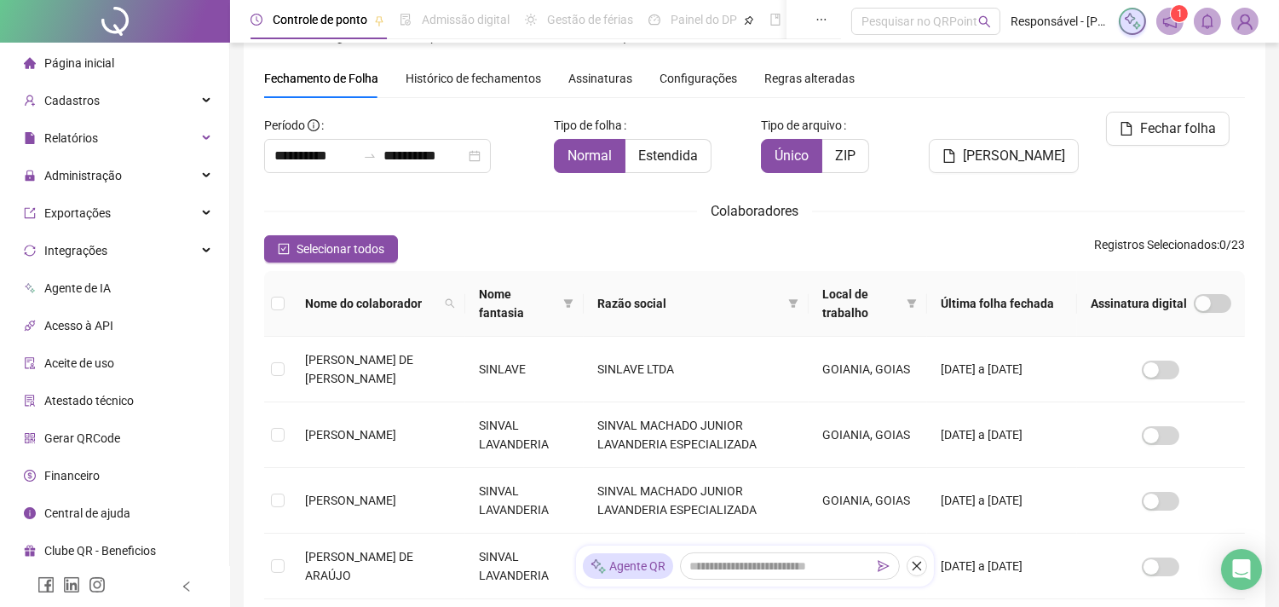
click at [455, 83] on span "Histórico de fechamentos" at bounding box center [472, 79] width 135 height 14
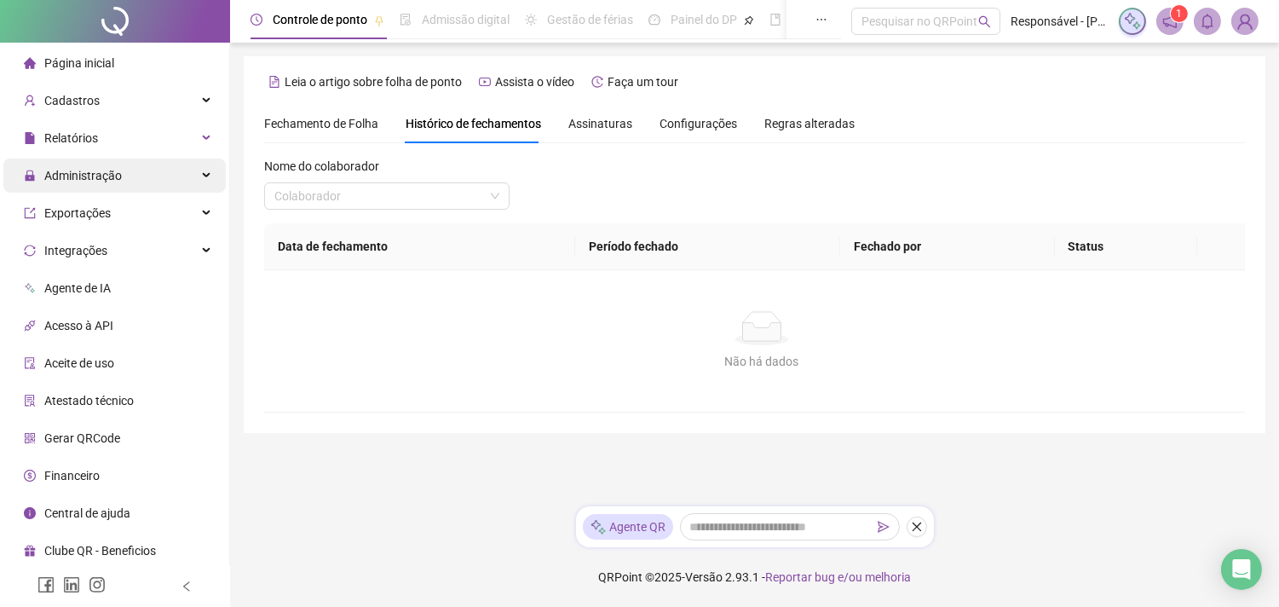
scroll to position [0, 0]
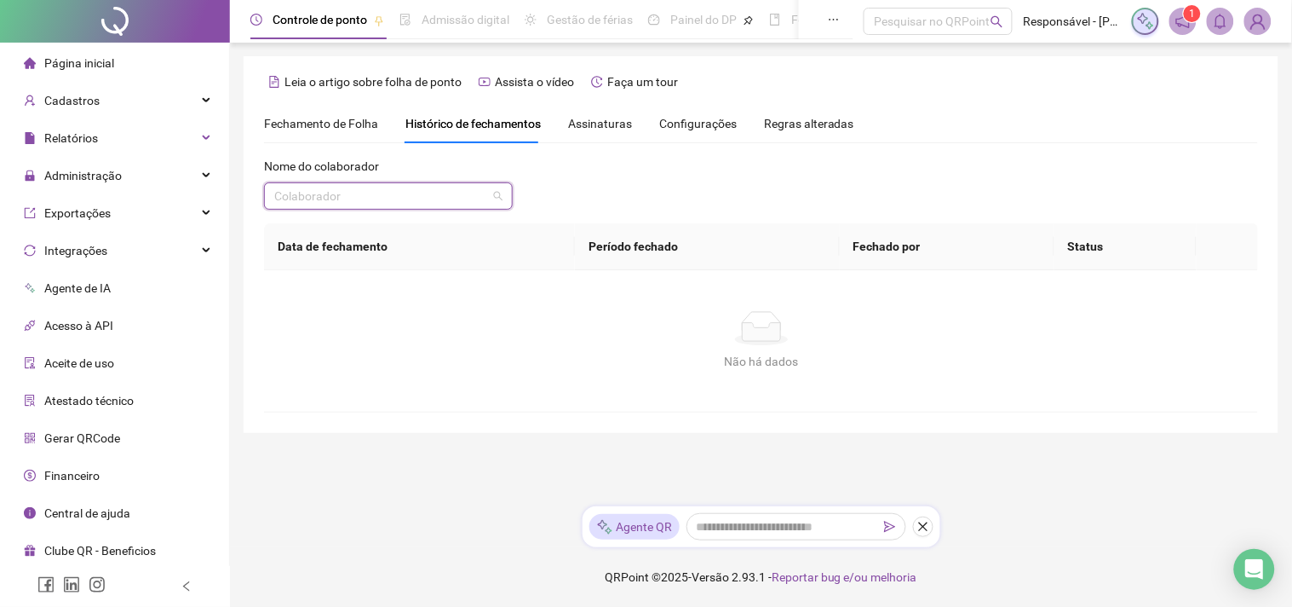
click at [328, 185] on input "search" at bounding box center [380, 196] width 213 height 26
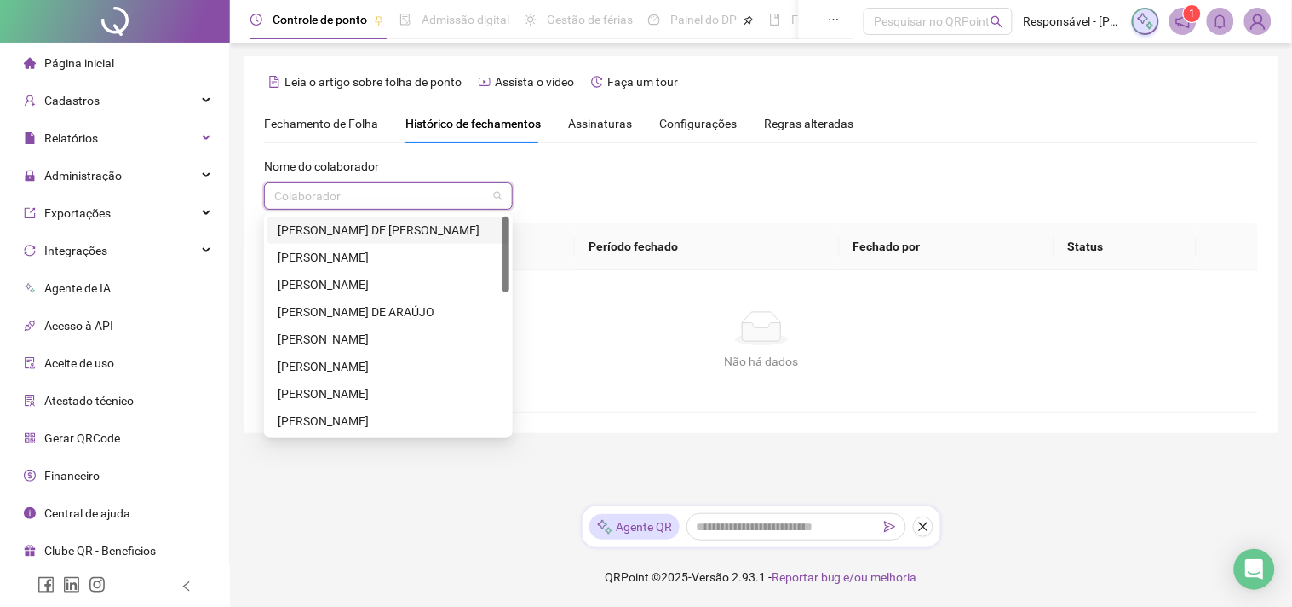
click at [327, 236] on div "[PERSON_NAME] DE [PERSON_NAME]" at bounding box center [388, 230] width 221 height 19
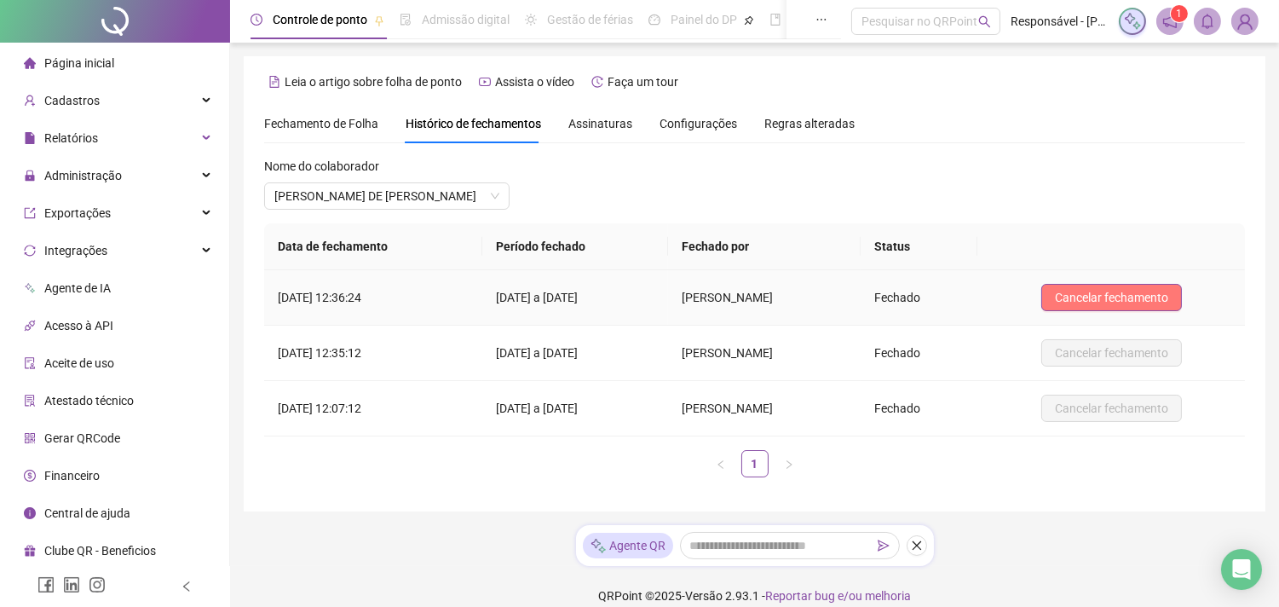
click at [1112, 299] on span "Cancelar fechamento" at bounding box center [1111, 297] width 113 height 19
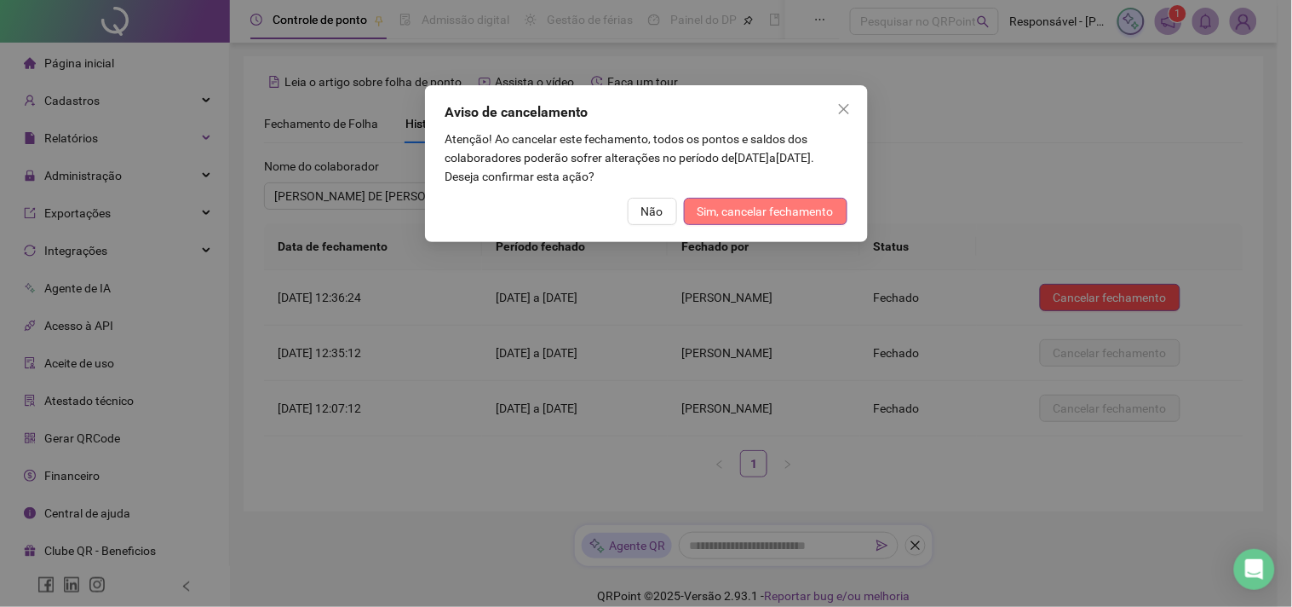
click at [815, 209] on span "Sim, cancelar fechamento" at bounding box center [766, 211] width 136 height 19
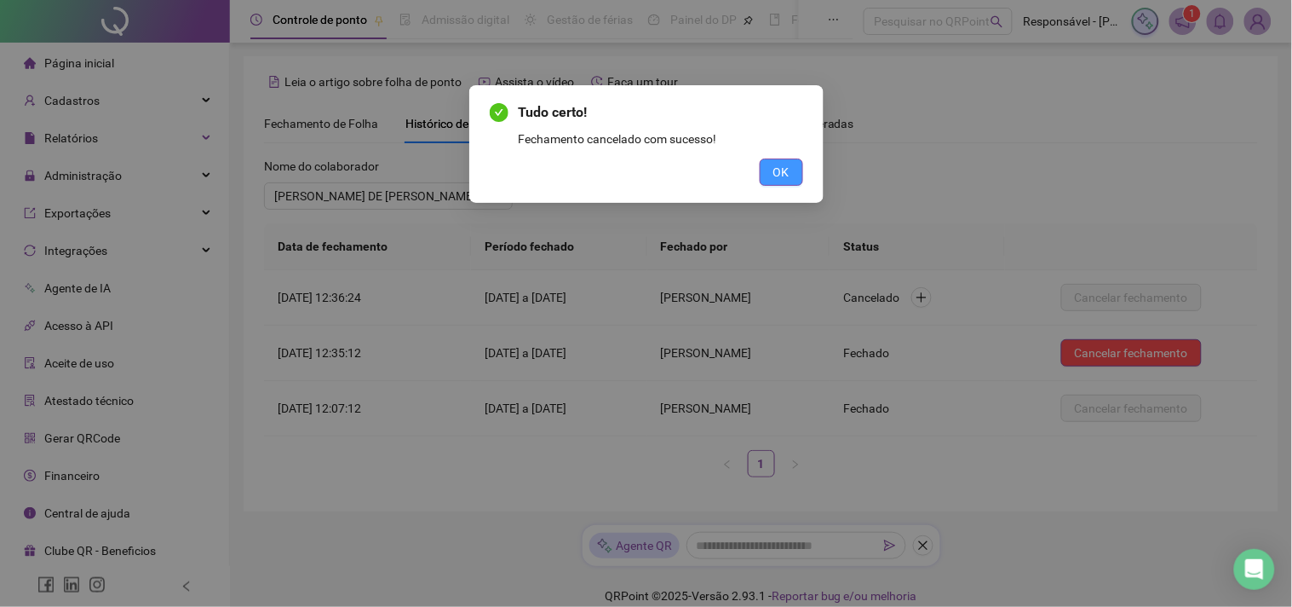
click at [779, 167] on span "OK" at bounding box center [781, 172] width 16 height 19
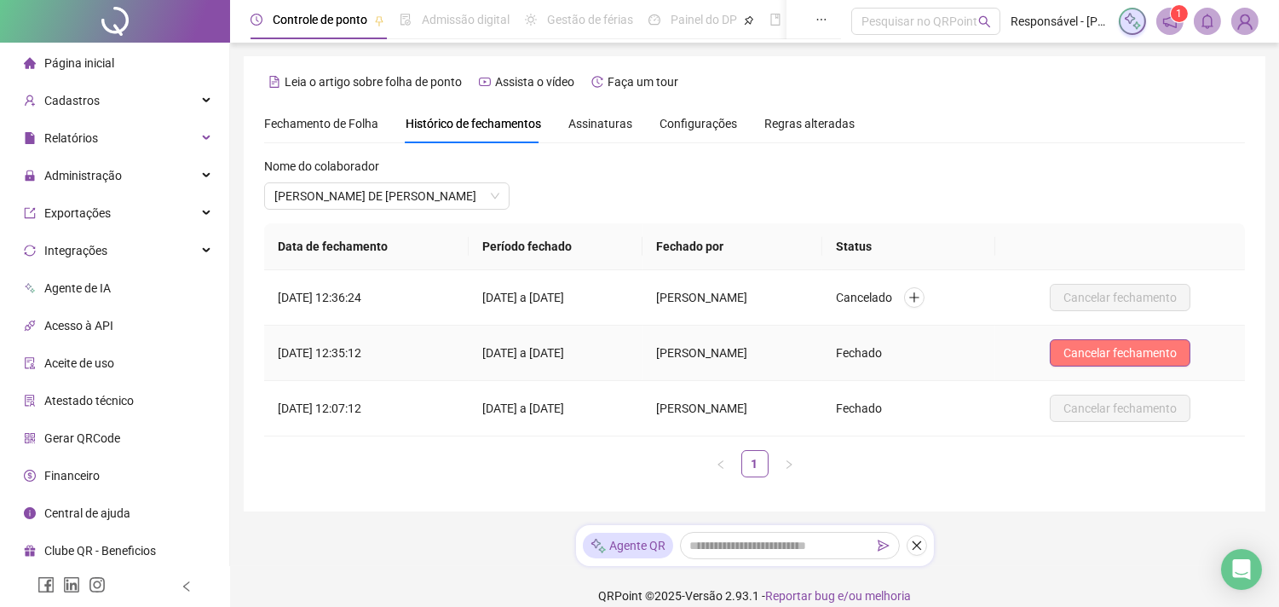
click at [1083, 353] on span "Cancelar fechamento" at bounding box center [1119, 352] width 113 height 19
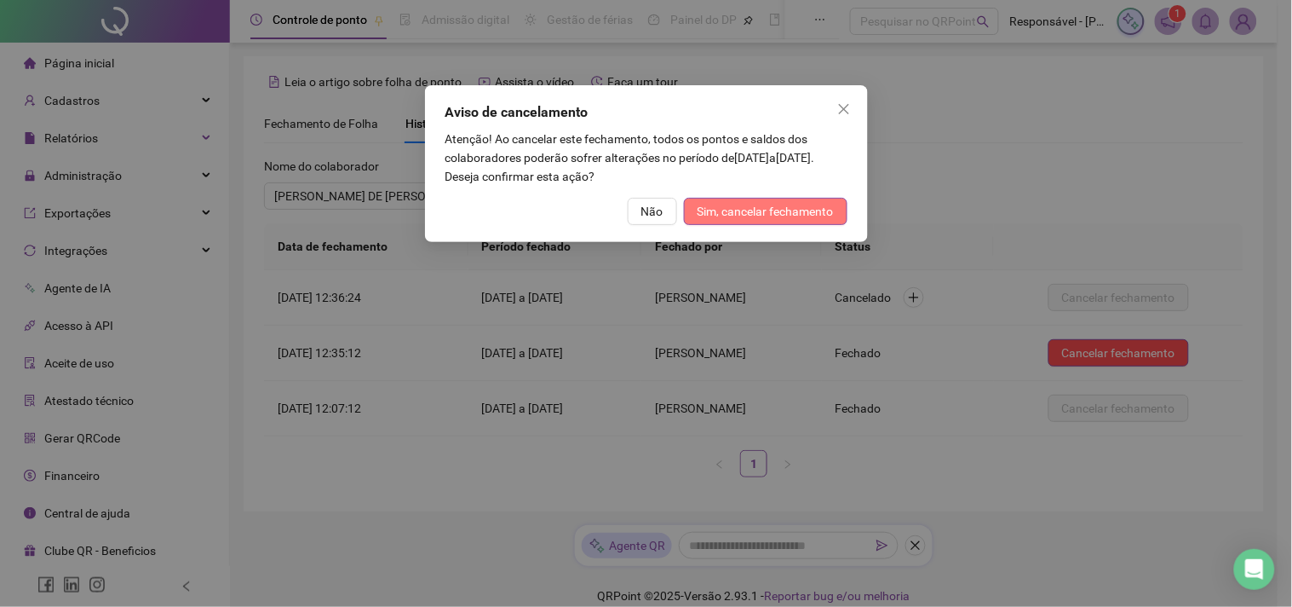
click at [791, 214] on span "Sim, cancelar fechamento" at bounding box center [766, 211] width 136 height 19
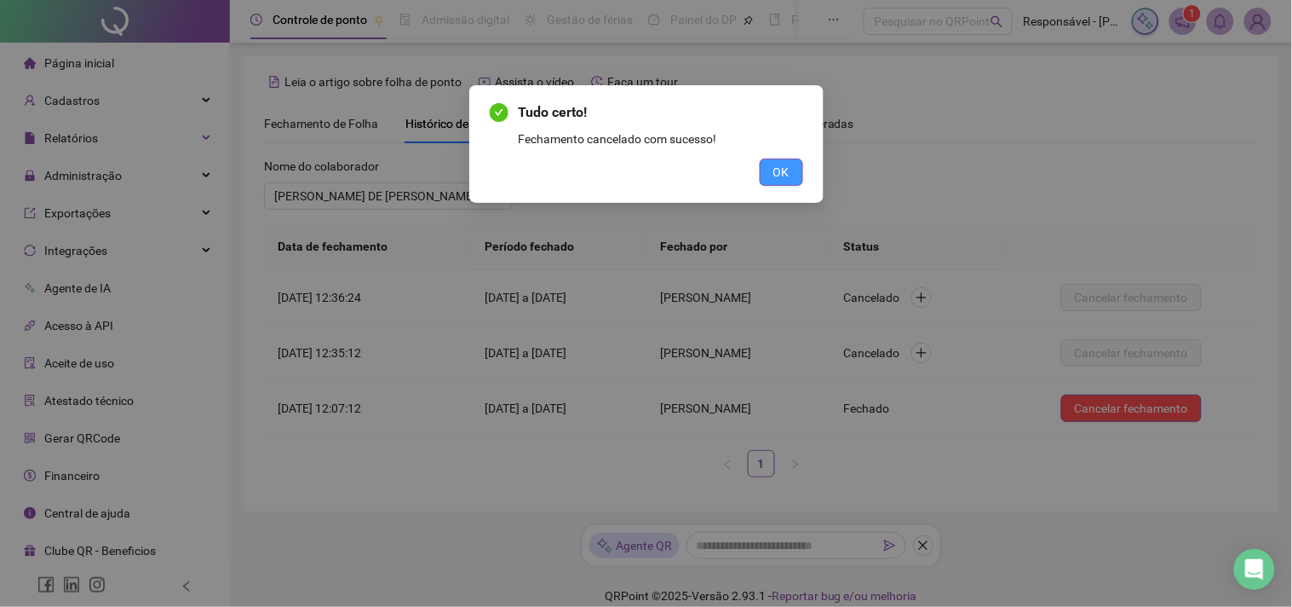
click at [777, 164] on span "OK" at bounding box center [781, 172] width 16 height 19
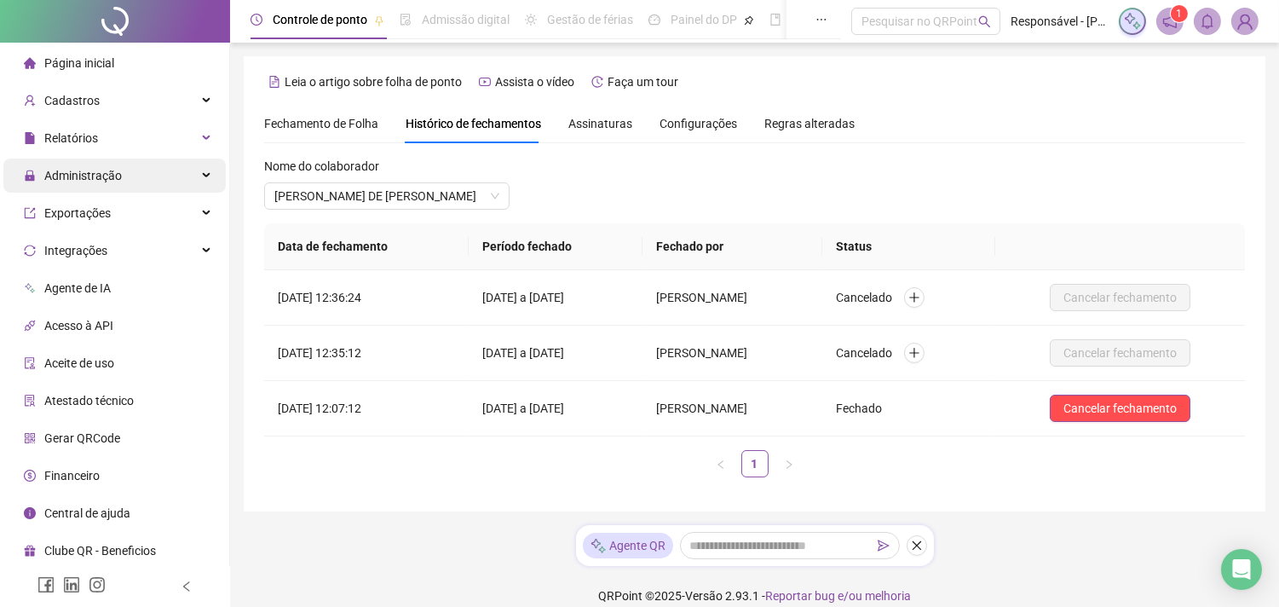
click at [107, 174] on span "Administração" at bounding box center [83, 176] width 78 height 14
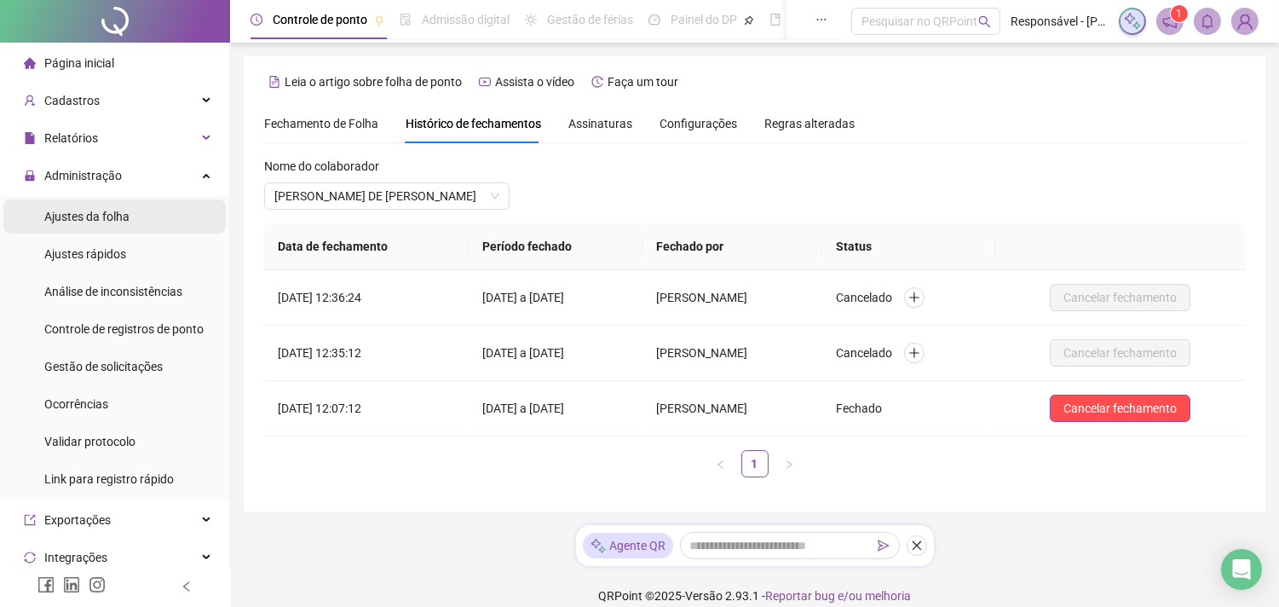
click at [49, 204] on div "Ajustes da folha" at bounding box center [86, 216] width 85 height 34
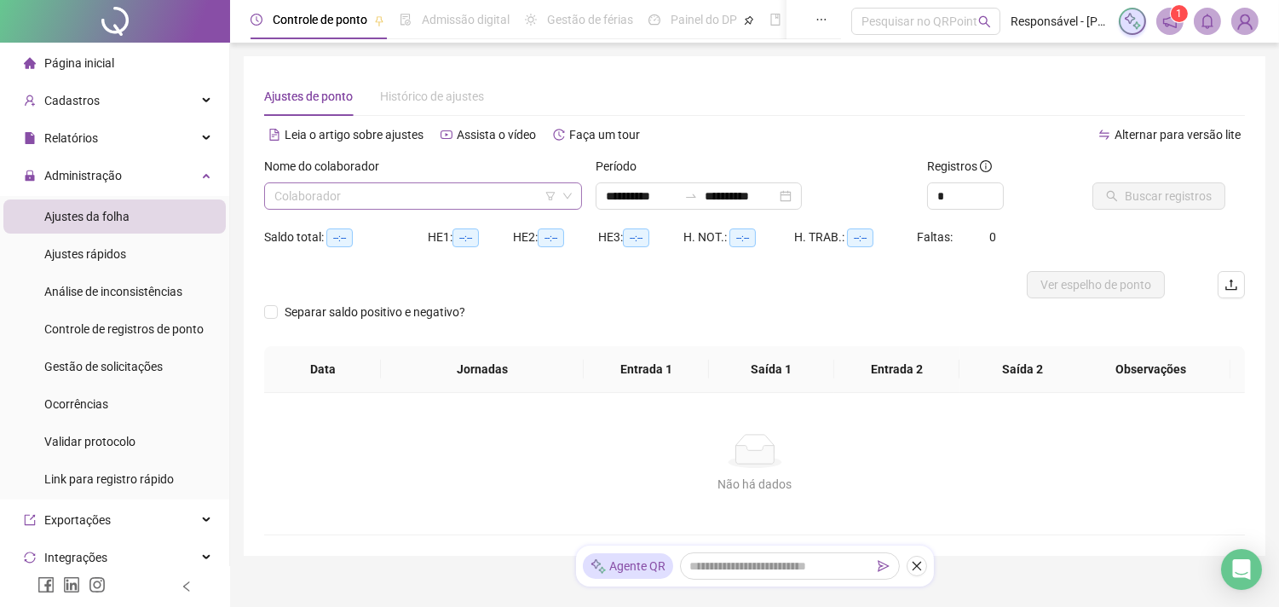
click at [412, 193] on input "search" at bounding box center [415, 196] width 282 height 26
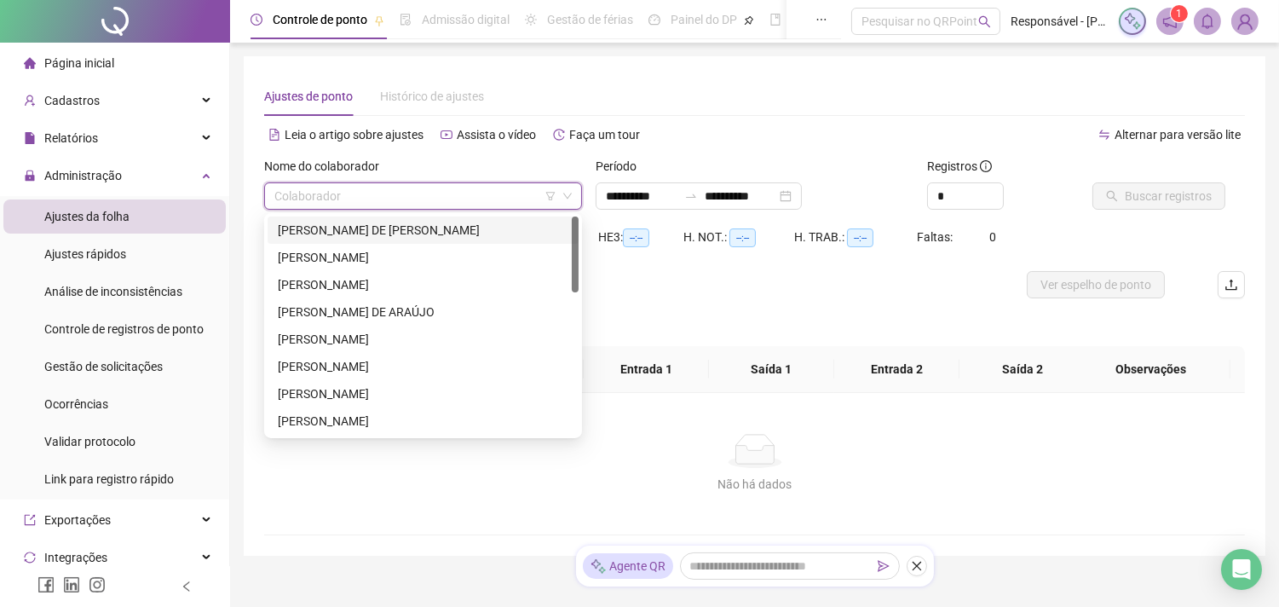
click at [356, 232] on div "[PERSON_NAME] DE [PERSON_NAME]" at bounding box center [423, 230] width 290 height 19
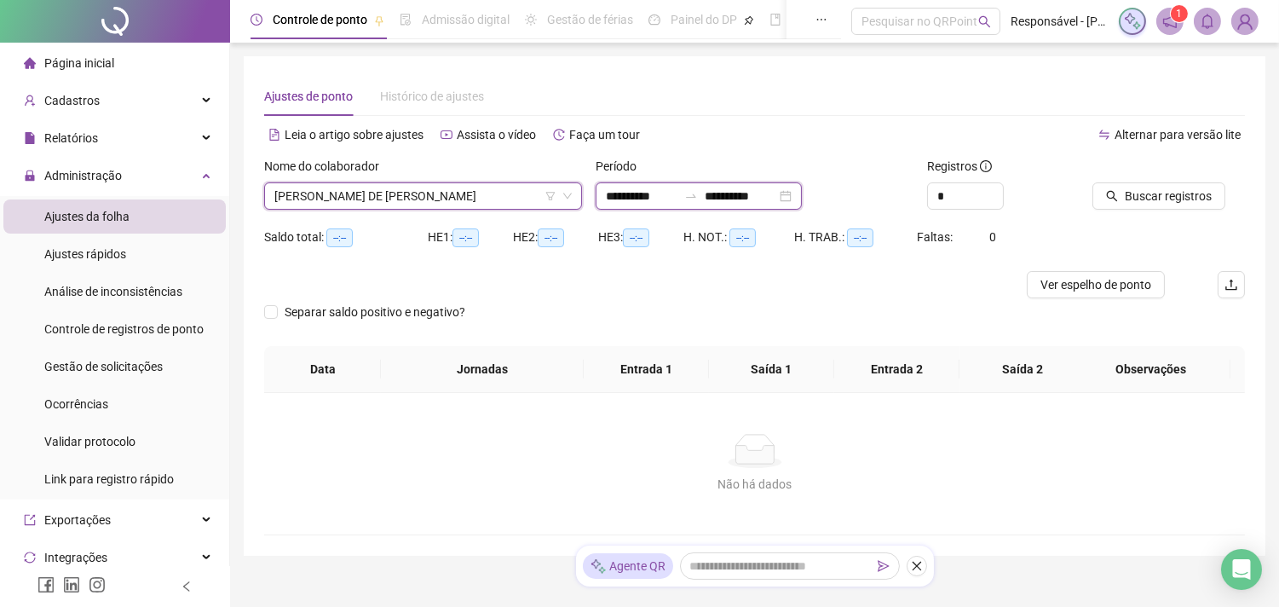
click at [735, 188] on input "**********" at bounding box center [740, 196] width 72 height 19
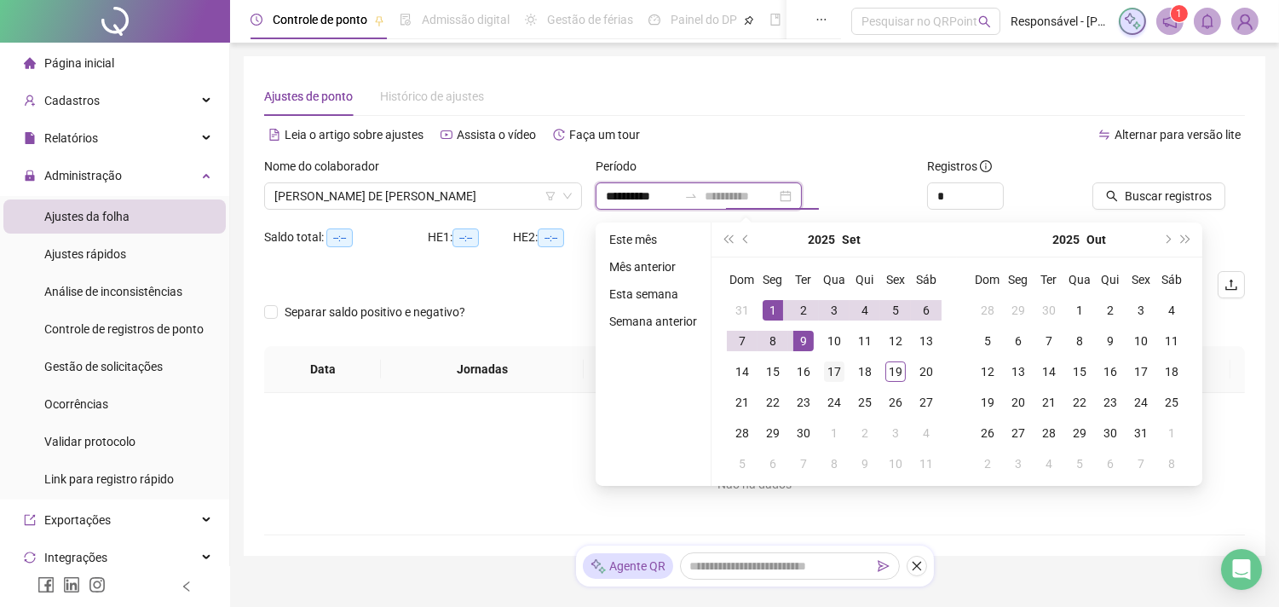
type input "**********"
click at [837, 364] on div "17" at bounding box center [834, 371] width 20 height 20
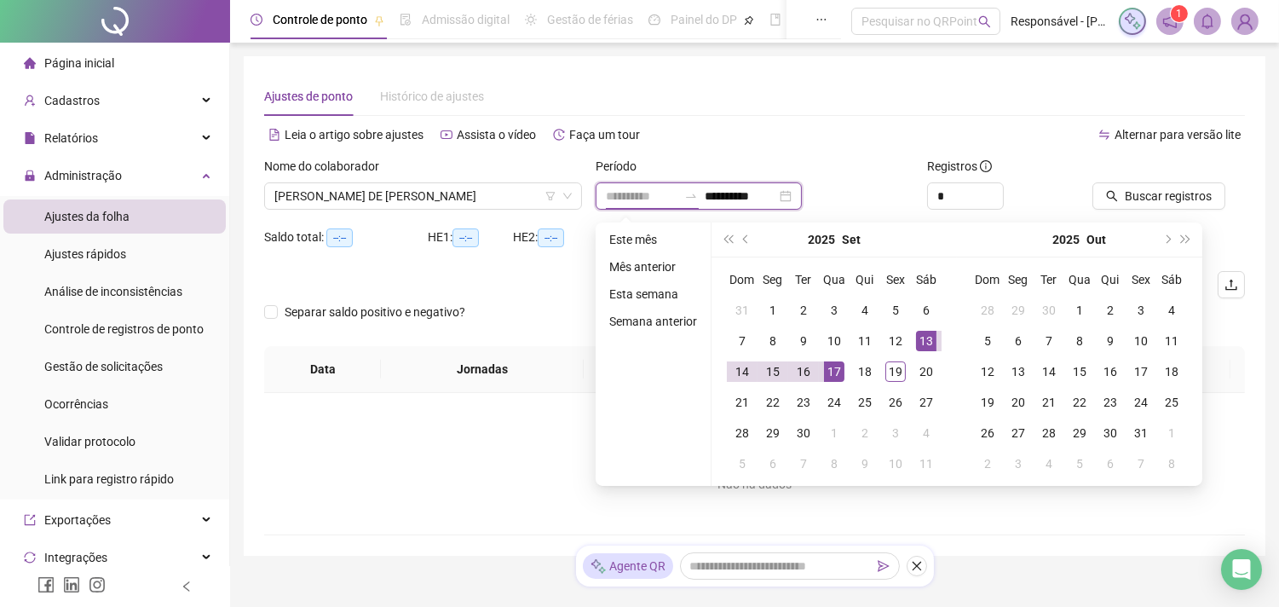
type input "**********"
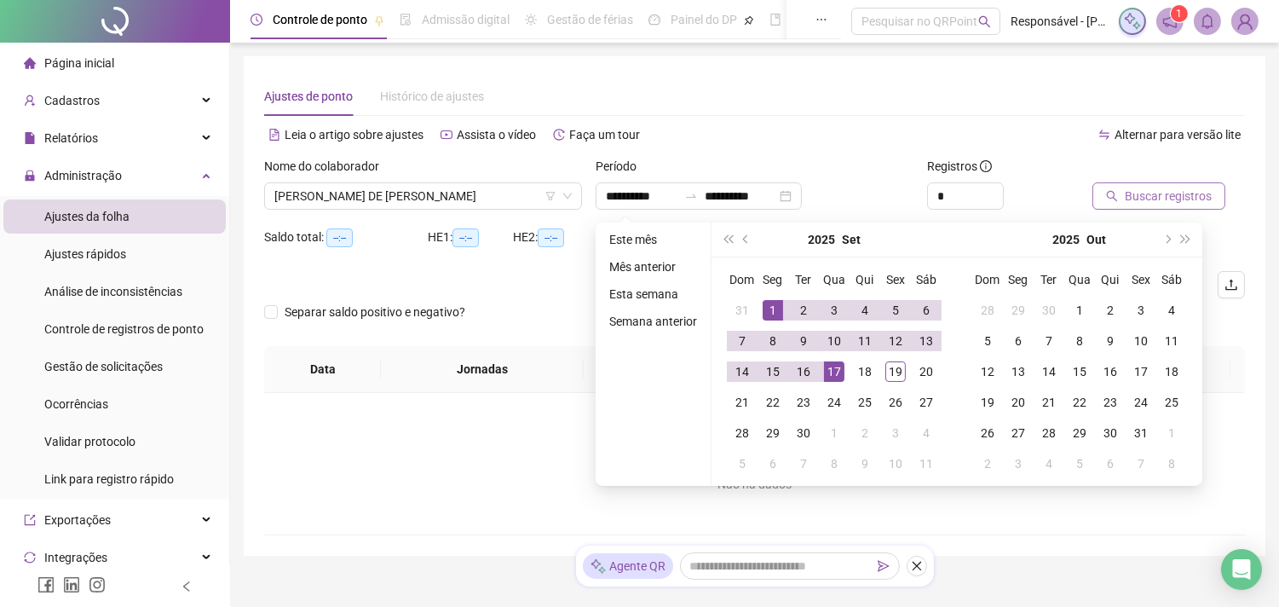
click at [1118, 190] on button "Buscar registros" at bounding box center [1158, 195] width 133 height 27
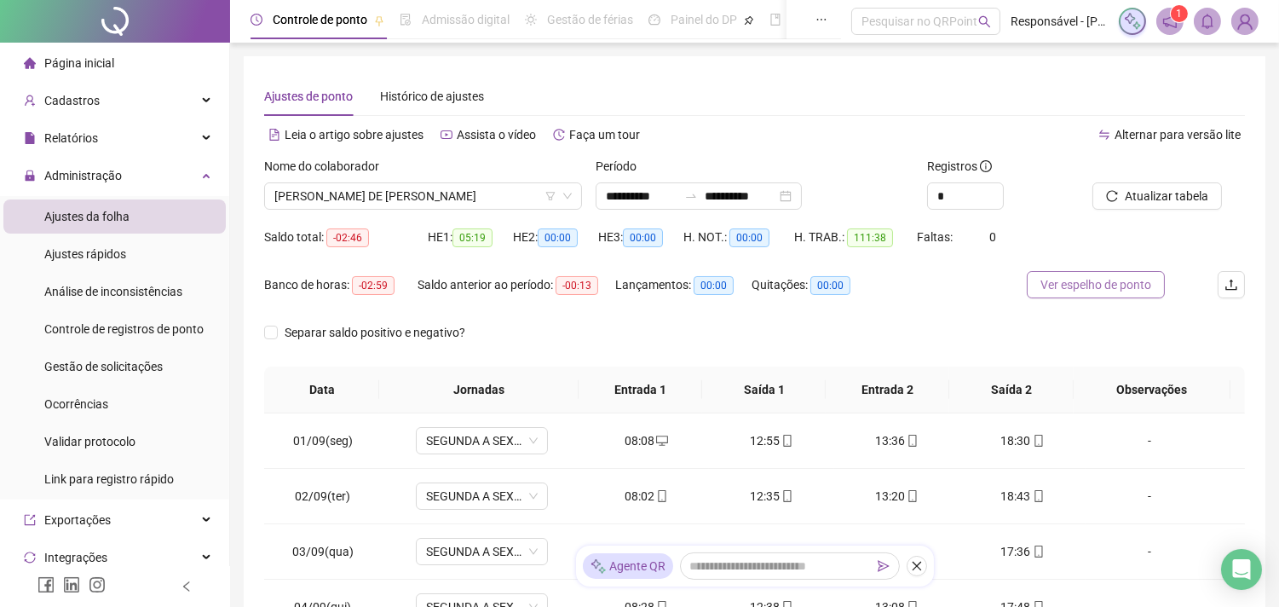
click at [1131, 283] on span "Ver espelho de ponto" at bounding box center [1095, 284] width 111 height 19
click at [1102, 279] on span "Ver espelho de ponto" at bounding box center [1095, 284] width 111 height 19
click at [1210, 27] on icon "bell" at bounding box center [1206, 21] width 15 height 15
click at [932, 94] on div "Ajustes de ponto Histórico de ajustes" at bounding box center [754, 96] width 980 height 39
drag, startPoint x: 1188, startPoint y: 210, endPoint x: 1182, endPoint y: 200, distance: 11.8
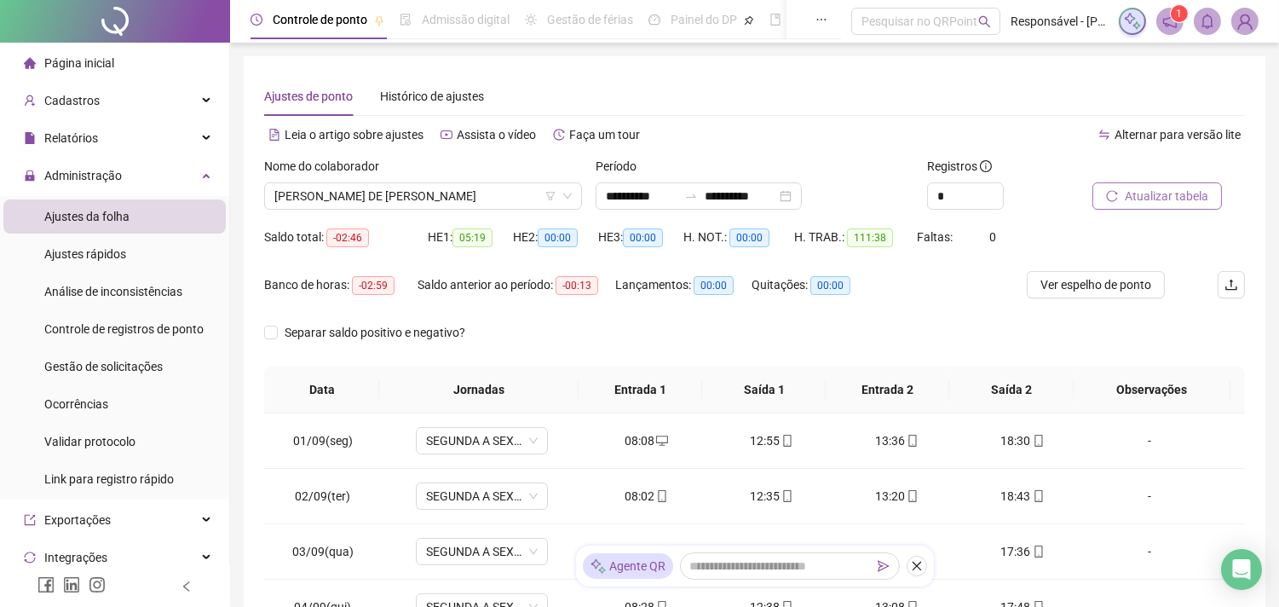
click at [1182, 200] on div "Atualizar tabela" at bounding box center [1168, 190] width 166 height 66
click at [1182, 200] on span "Atualizar tabela" at bounding box center [1165, 196] width 83 height 19
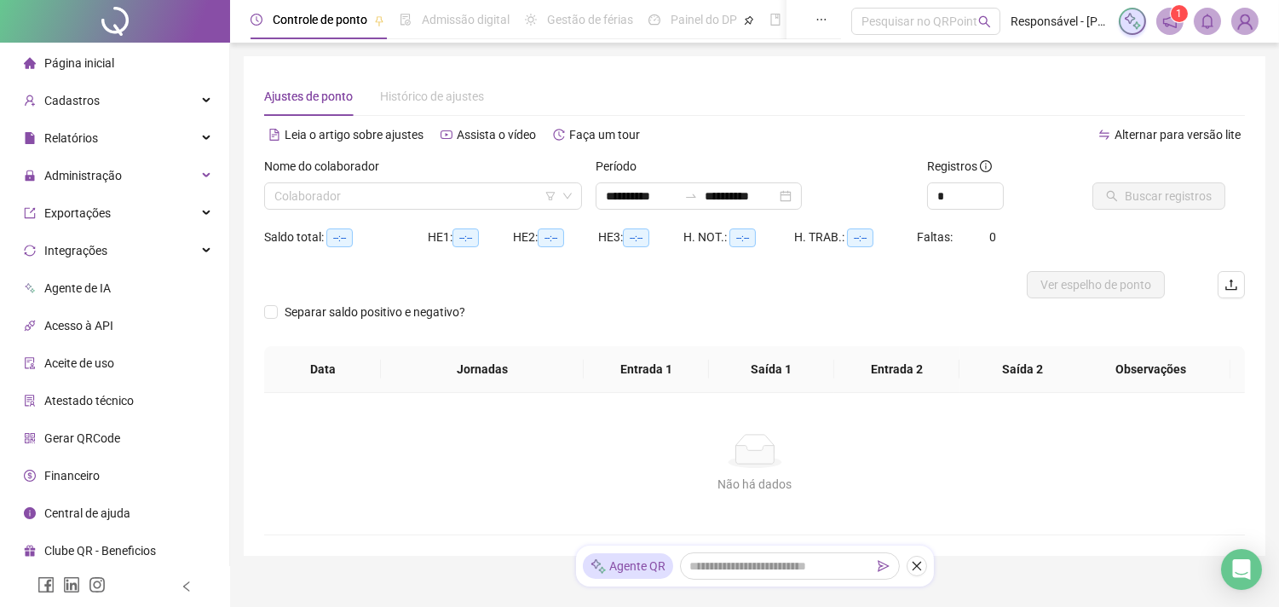
type input "**********"
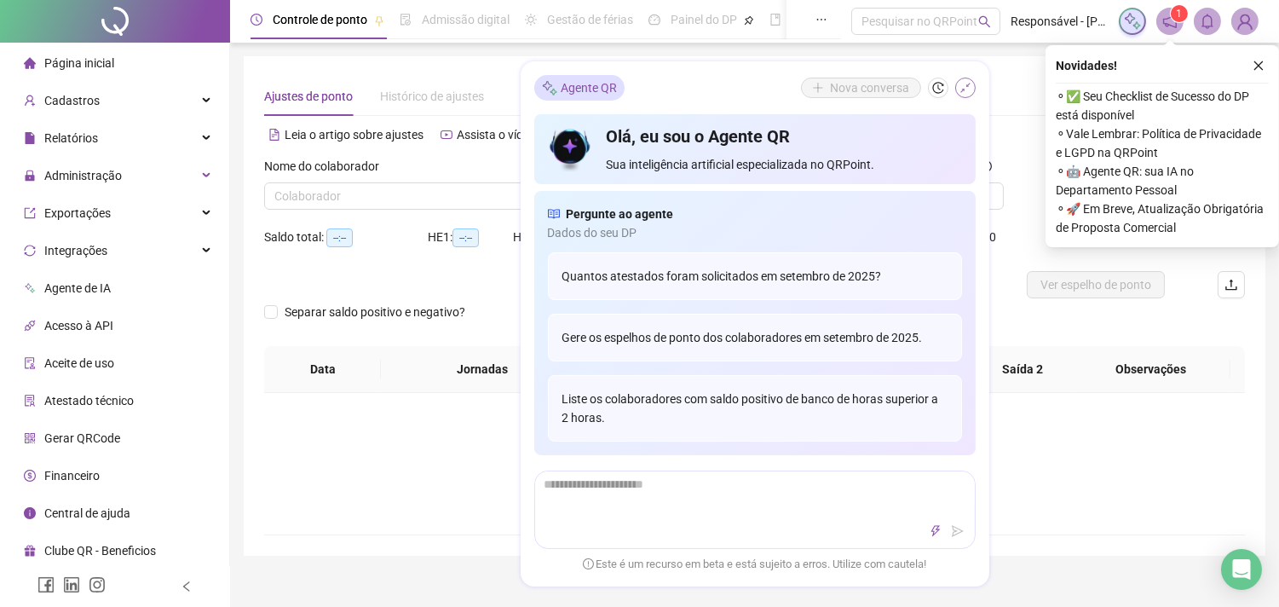
click at [963, 90] on icon "shrink" at bounding box center [965, 88] width 12 height 12
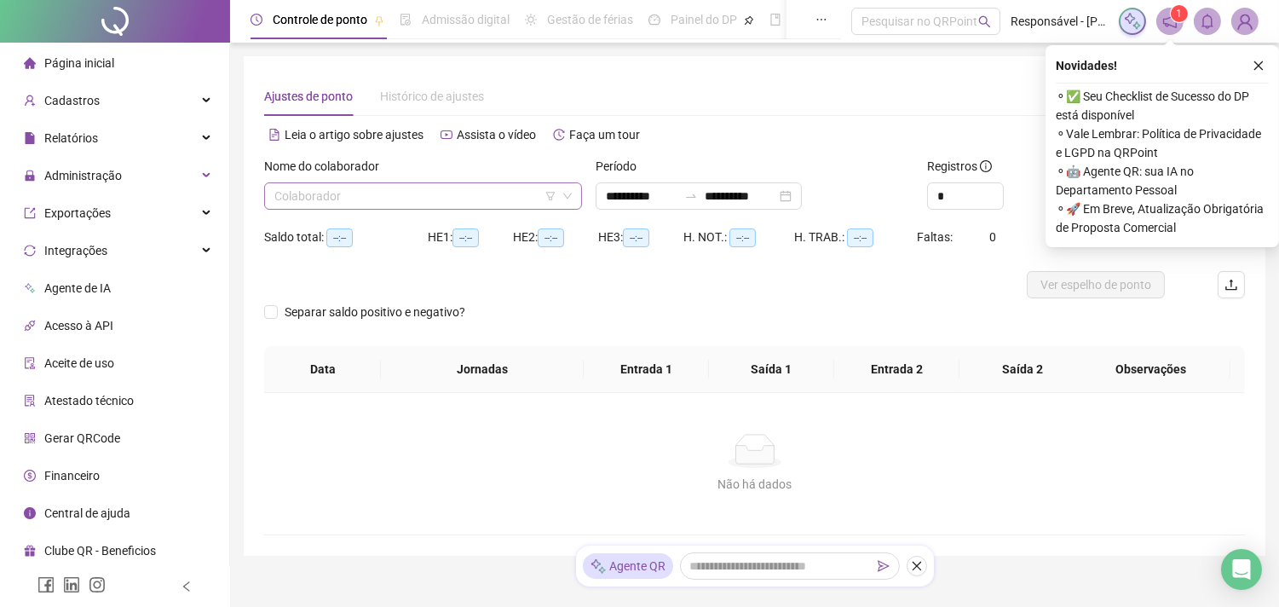
click at [441, 193] on input "search" at bounding box center [415, 196] width 282 height 26
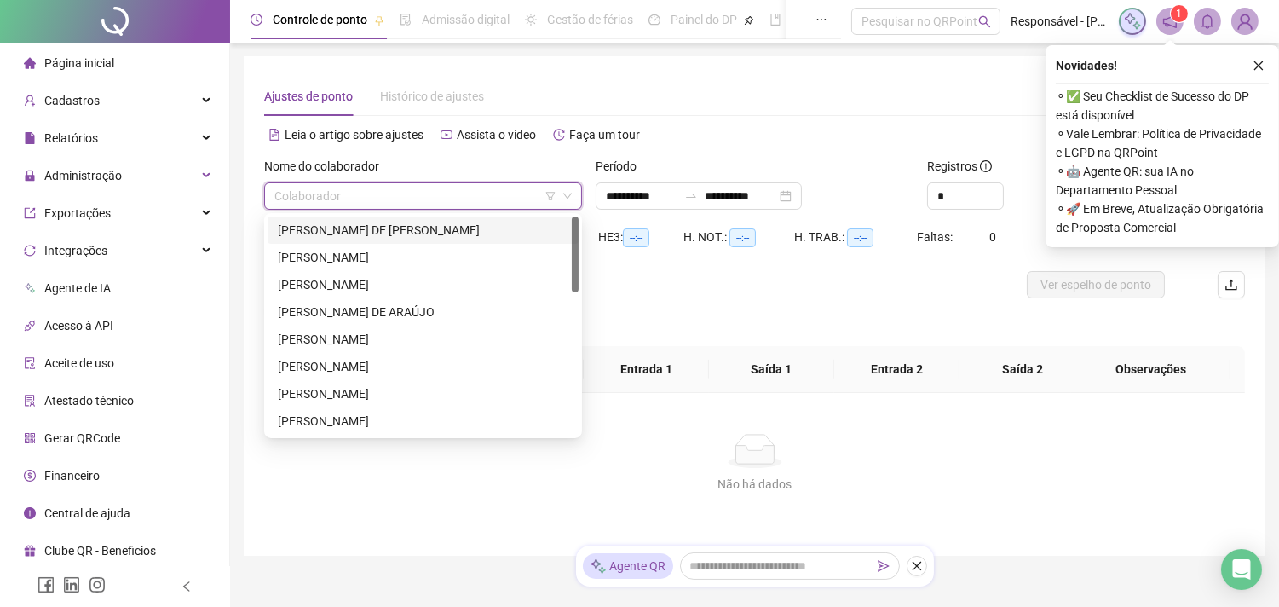
click at [380, 231] on div "[PERSON_NAME] DE [PERSON_NAME]" at bounding box center [423, 230] width 290 height 19
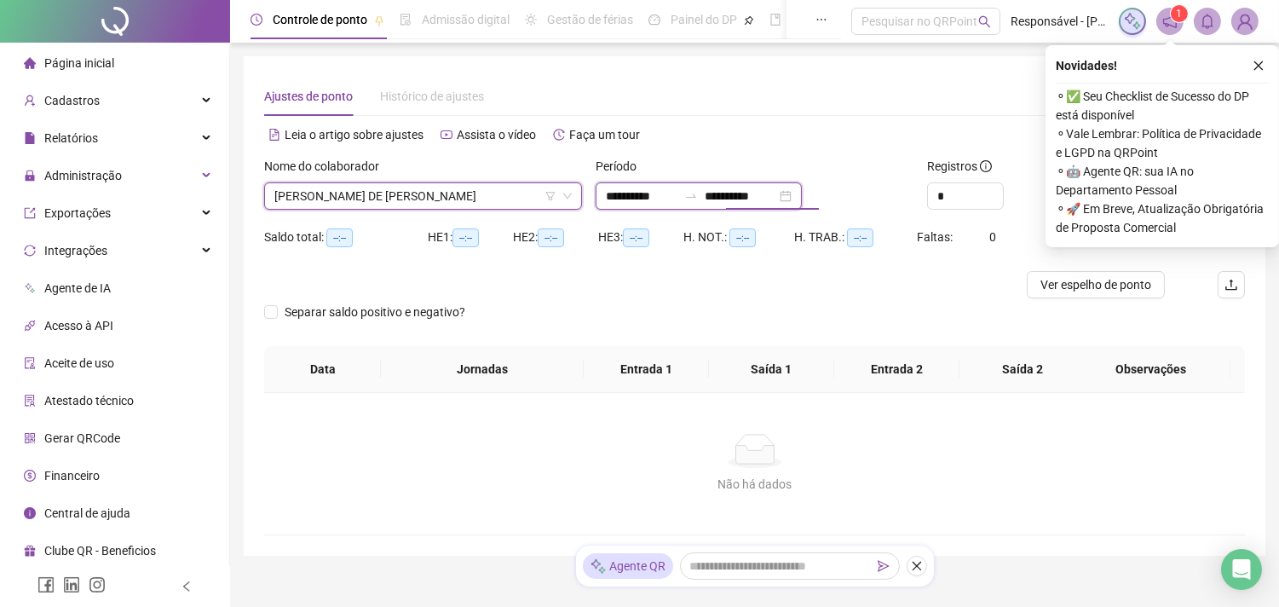
click at [776, 192] on input "**********" at bounding box center [740, 196] width 72 height 19
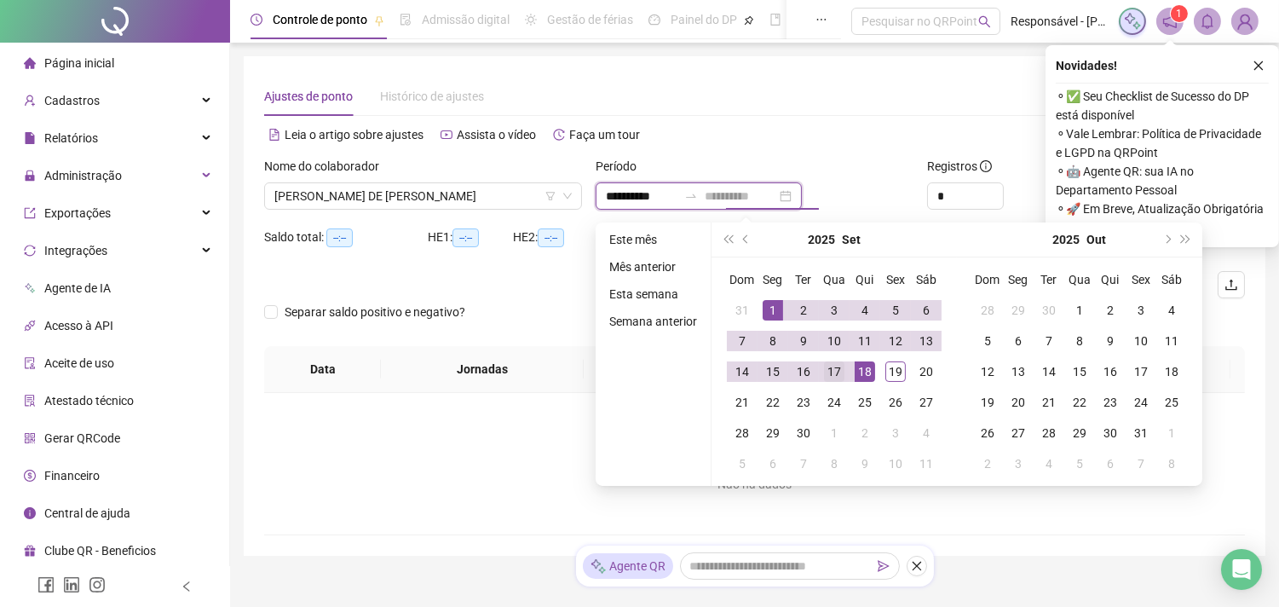
type input "**********"
click at [835, 375] on div "17" at bounding box center [834, 371] width 20 height 20
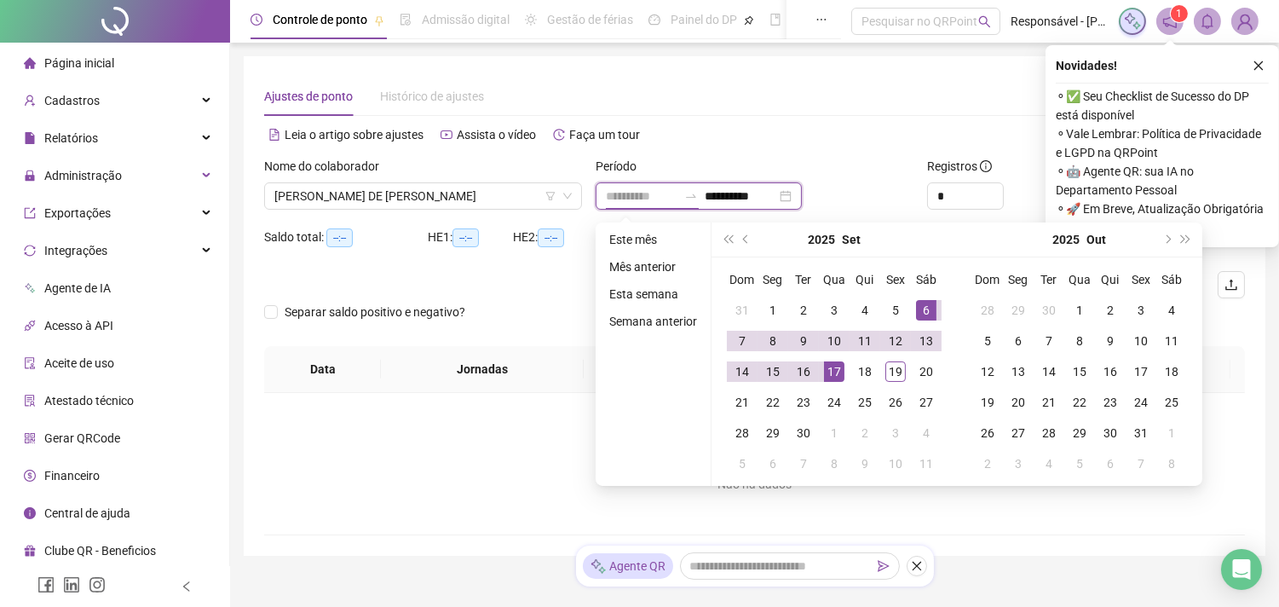
type input "**********"
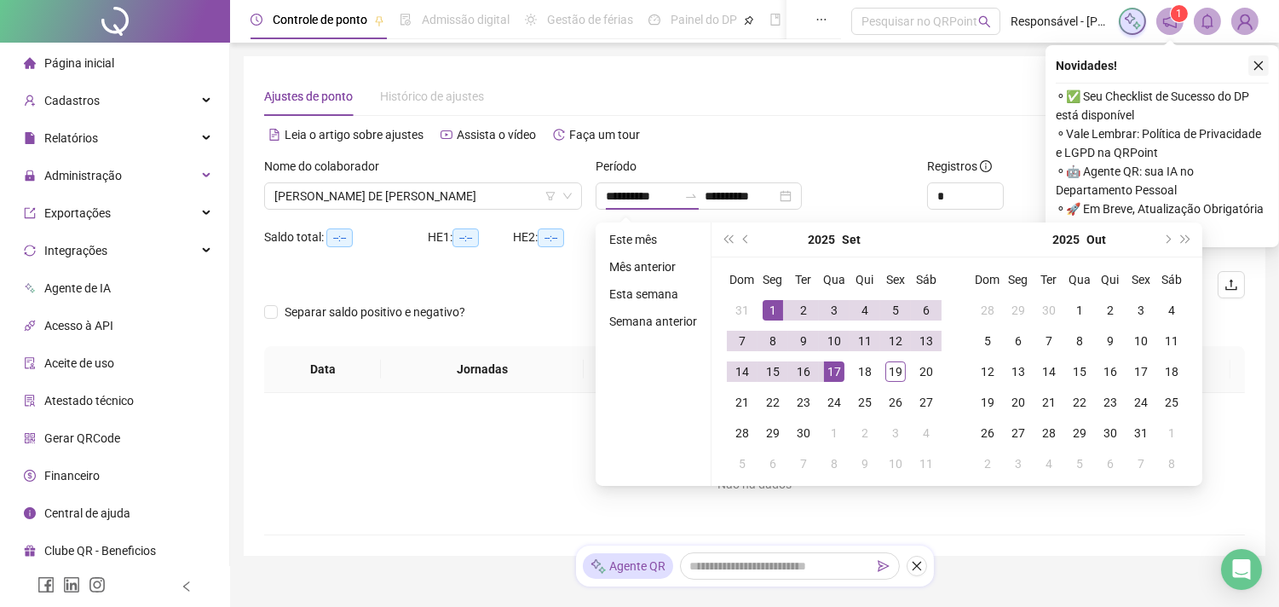
click at [1262, 61] on icon "close" at bounding box center [1258, 65] width 9 height 9
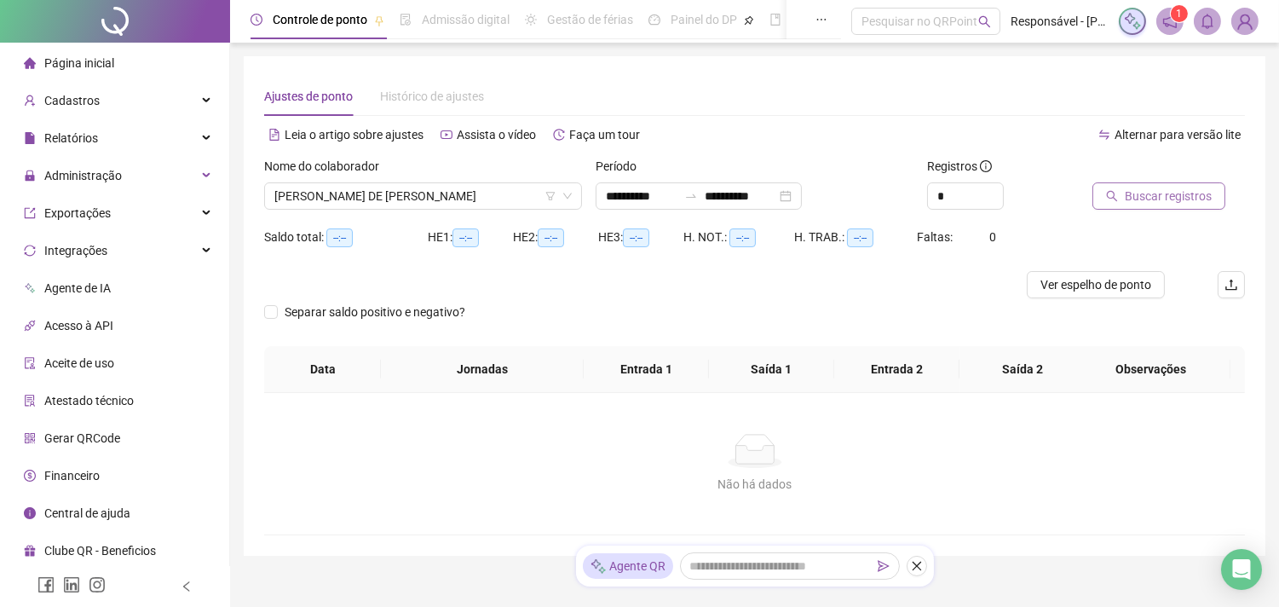
click at [1137, 203] on span "Buscar registros" at bounding box center [1167, 196] width 87 height 19
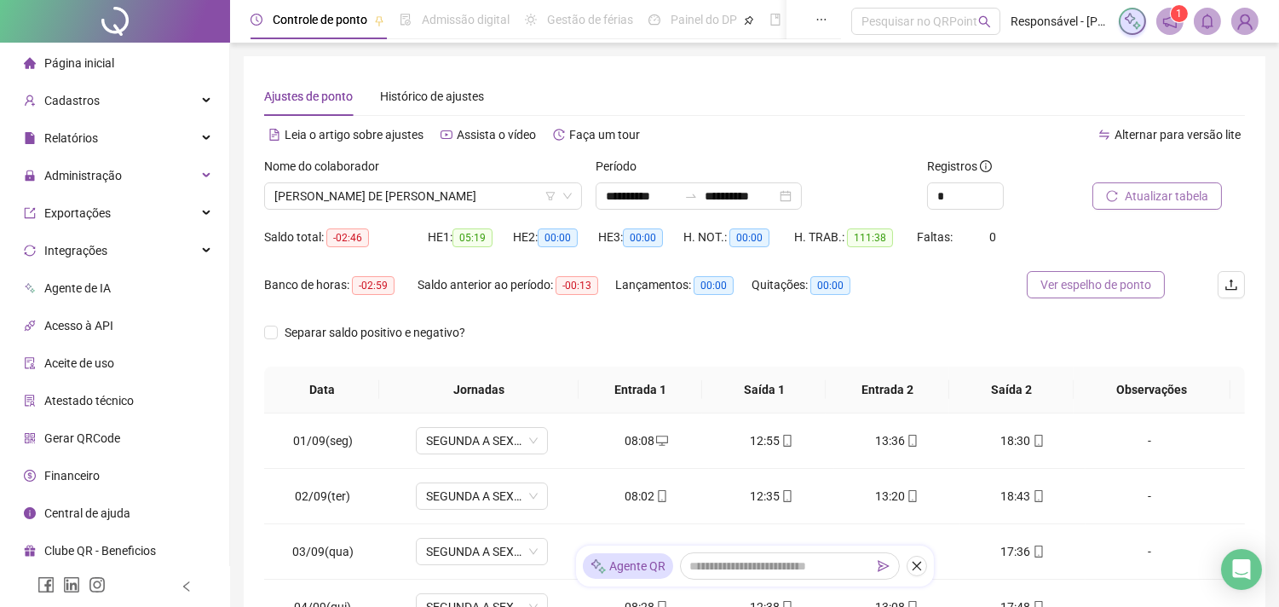
click at [1051, 285] on span "Ver espelho de ponto" at bounding box center [1095, 284] width 111 height 19
click at [1060, 285] on span "Ver espelho de ponto" at bounding box center [1095, 284] width 111 height 19
click at [98, 139] on div "Relatórios" at bounding box center [114, 138] width 222 height 34
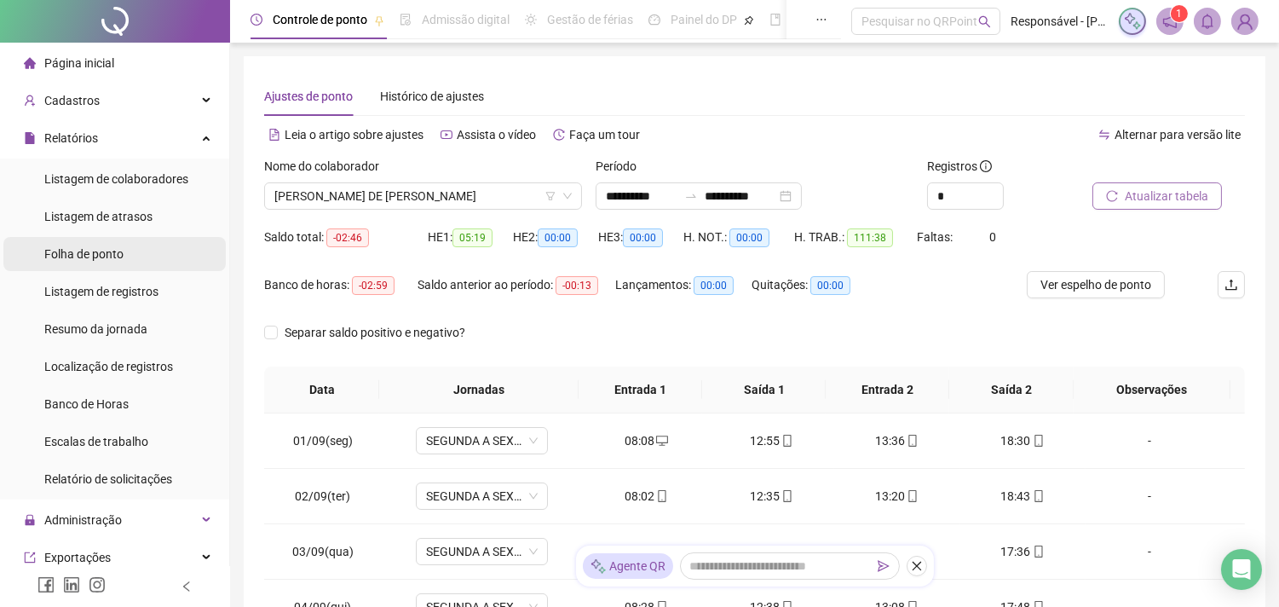
click at [133, 259] on li "Folha de ponto" at bounding box center [114, 254] width 222 height 34
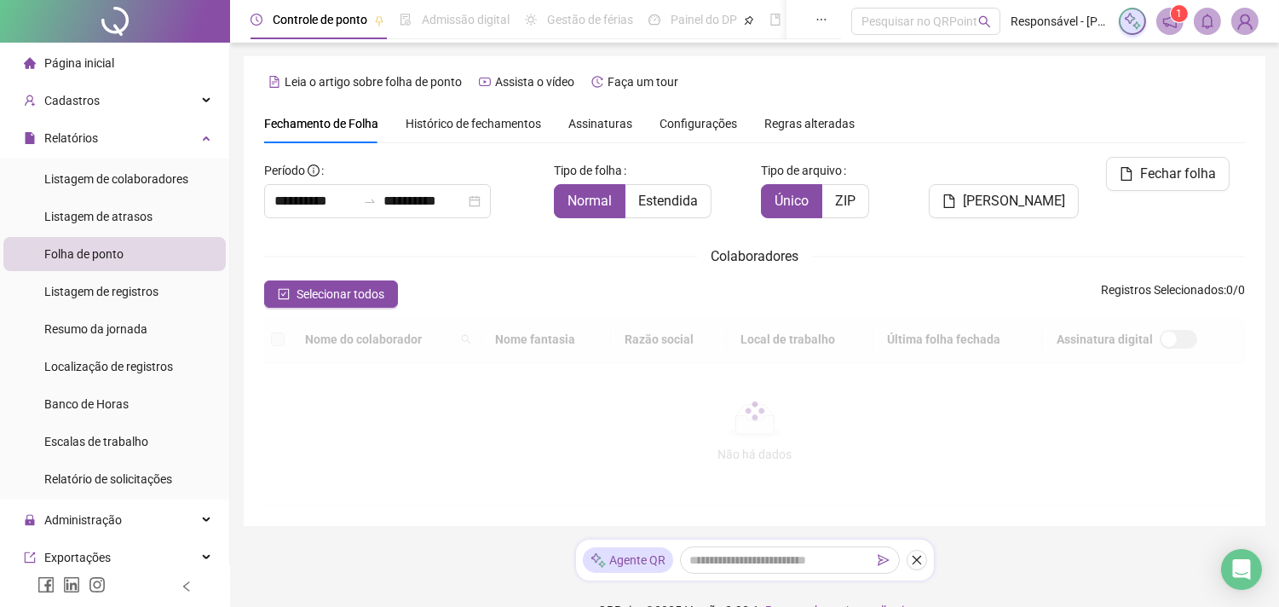
scroll to position [45, 0]
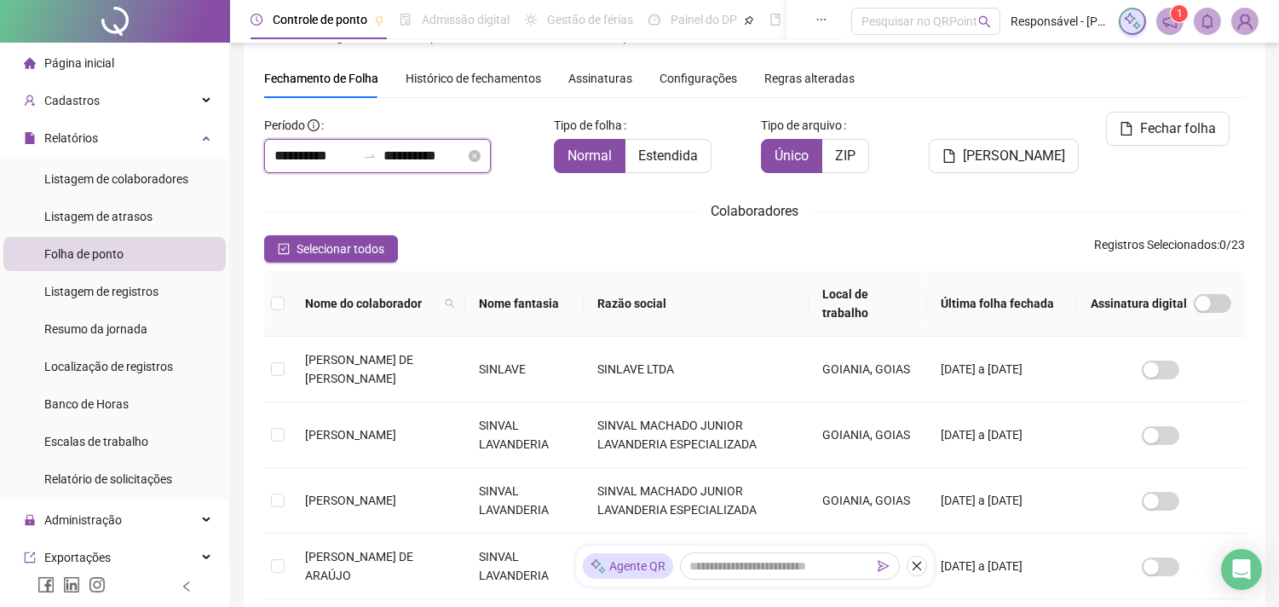
click at [452, 163] on input "**********" at bounding box center [424, 156] width 82 height 20
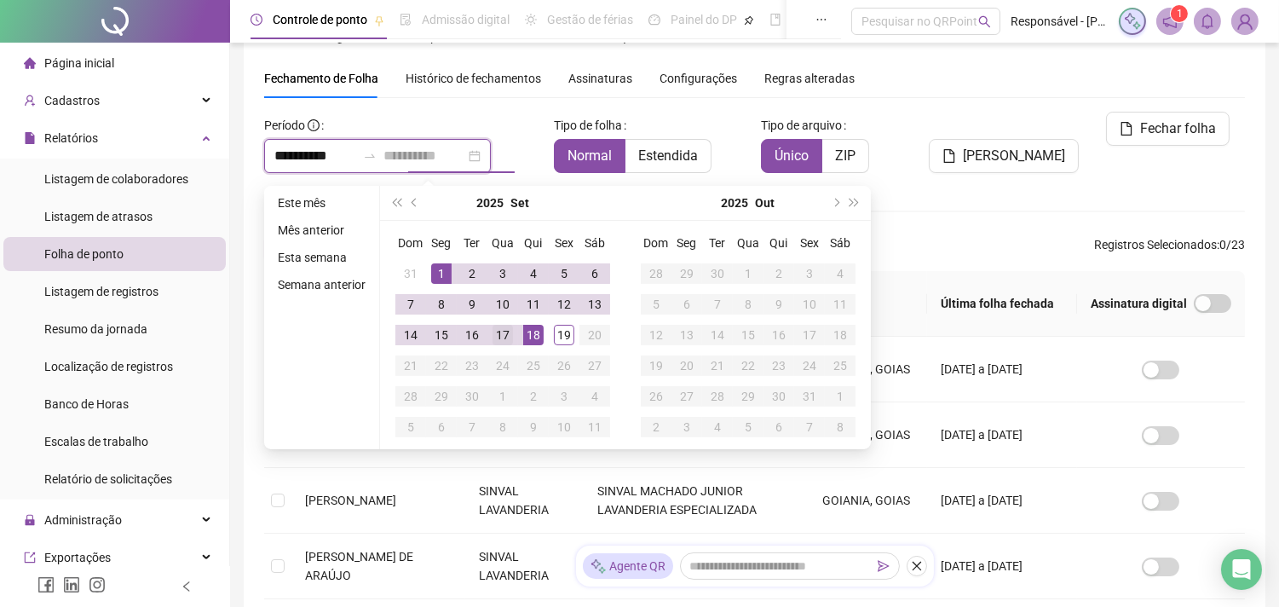
type input "**********"
click at [501, 339] on div "17" at bounding box center [502, 335] width 20 height 20
type input "**********"
click at [1014, 227] on div "**********" at bounding box center [754, 570] width 980 height 917
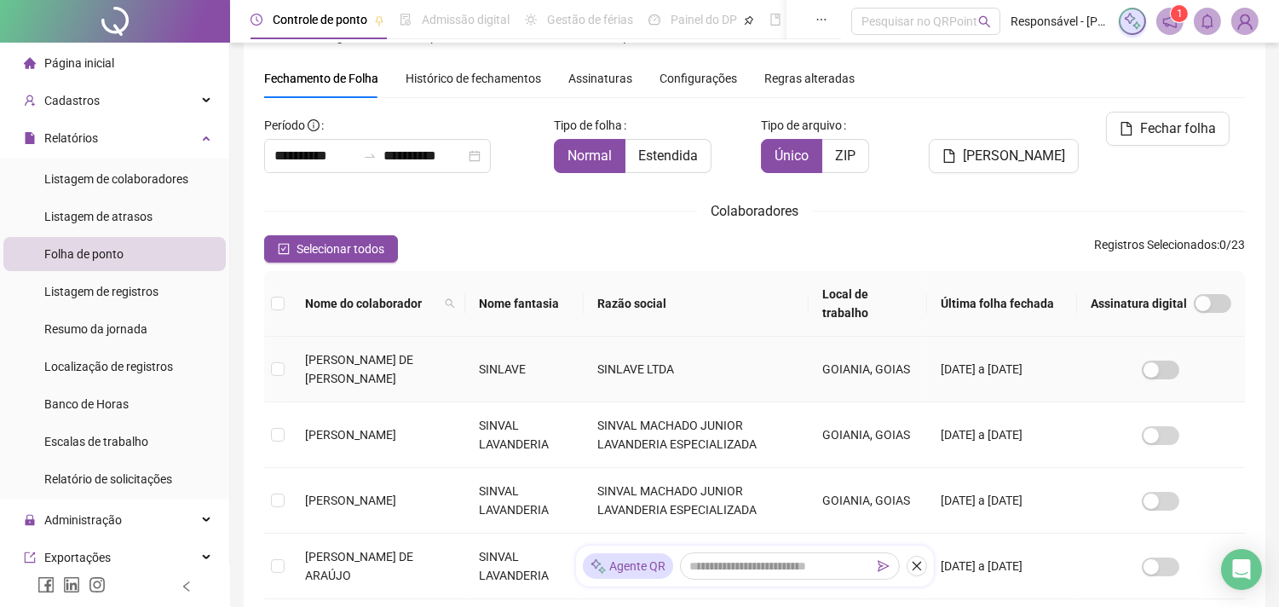
click at [291, 380] on td "[PERSON_NAME] DE [PERSON_NAME]" at bounding box center [378, 369] width 174 height 66
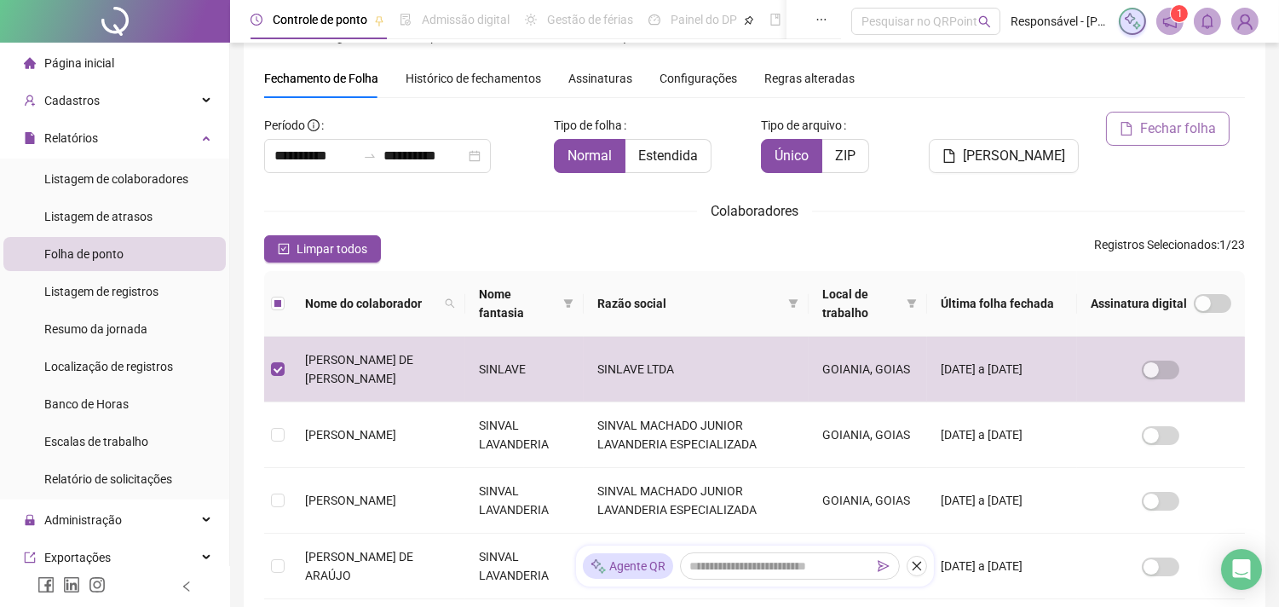
click at [1194, 128] on span "Fechar folha" at bounding box center [1178, 128] width 76 height 20
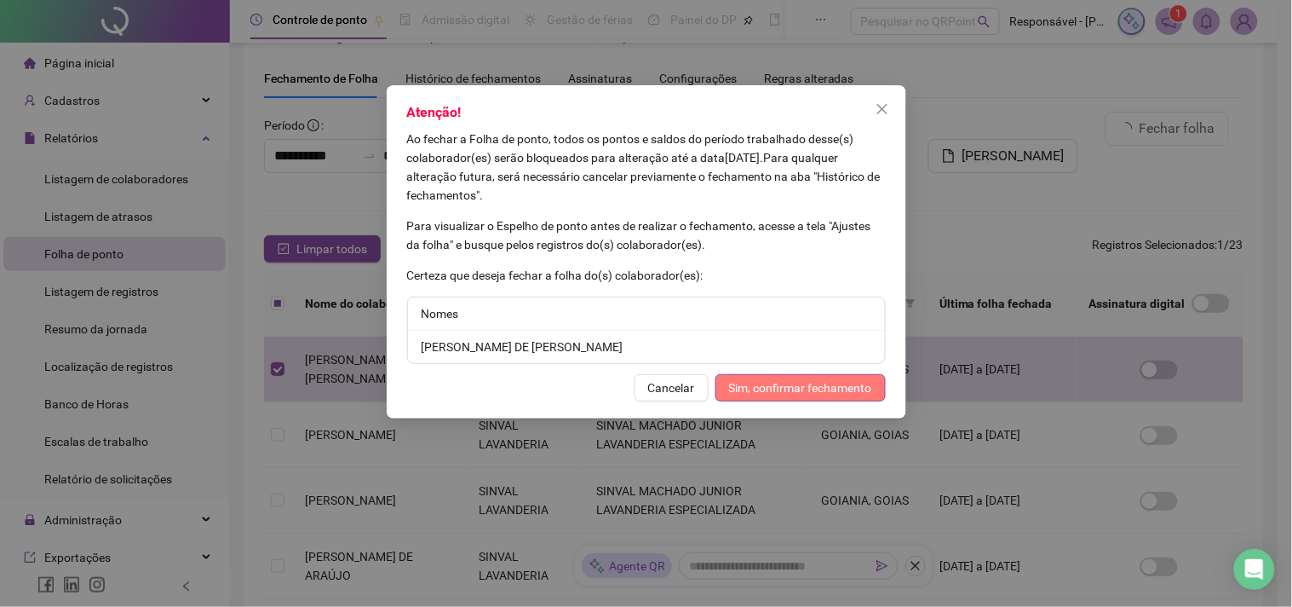
click at [792, 384] on span "Sim, confirmar fechamento" at bounding box center [800, 387] width 143 height 19
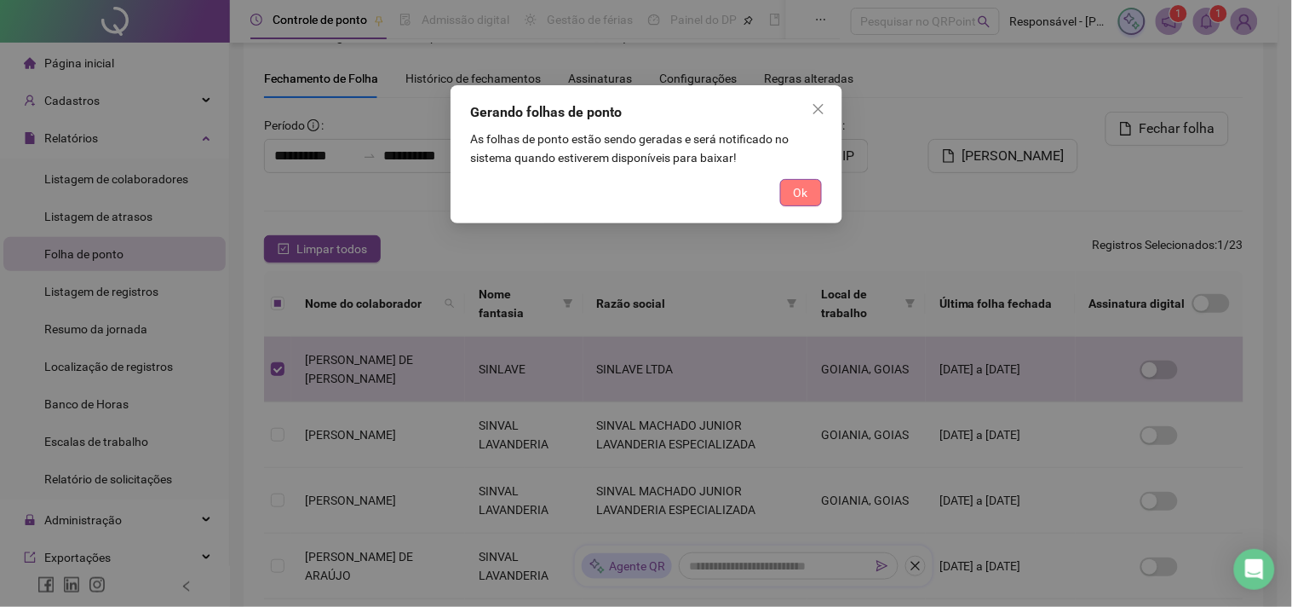
click at [812, 187] on button "Ok" at bounding box center [801, 192] width 42 height 27
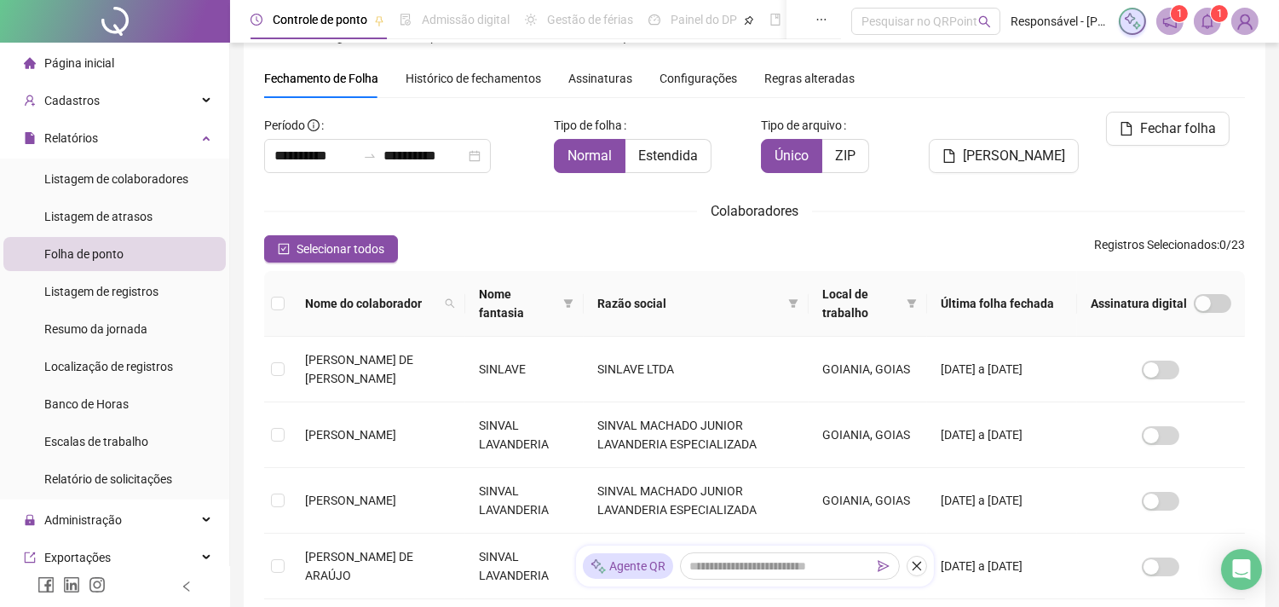
click at [1203, 30] on span at bounding box center [1206, 21] width 27 height 27
click at [1005, 146] on span "[PERSON_NAME]" at bounding box center [1014, 156] width 102 height 20
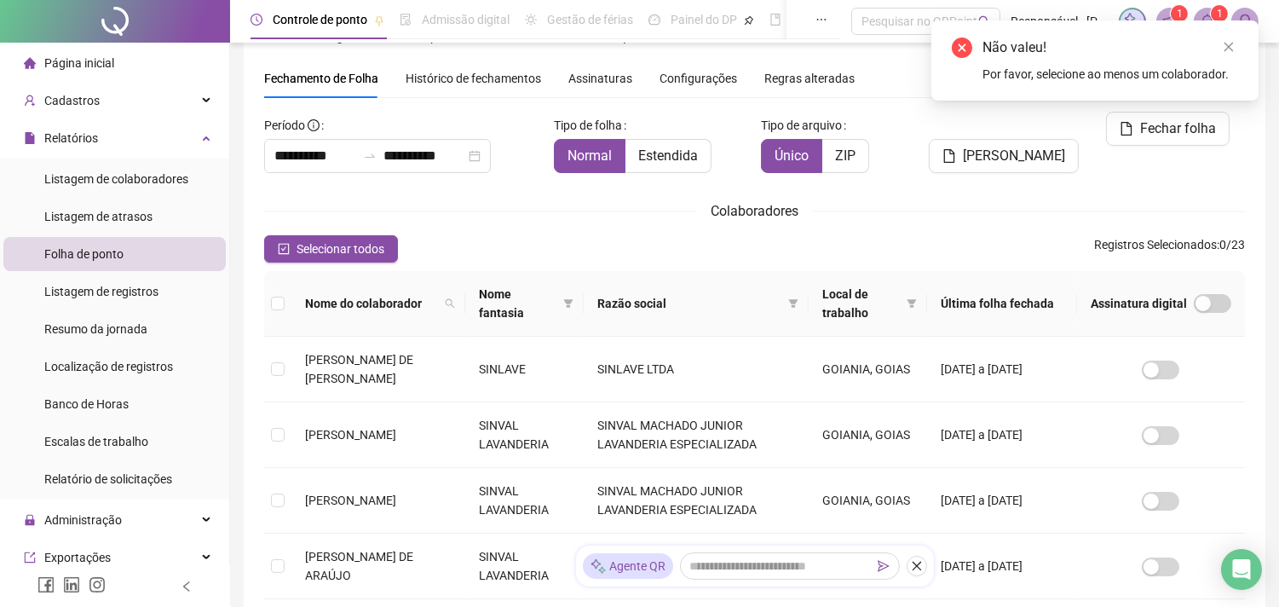
click at [1233, 14] on img at bounding box center [1245, 22] width 26 height 26
click at [1216, 14] on span "1" at bounding box center [1219, 14] width 6 height 12
click at [1104, 123] on label at bounding box center [1099, 125] width 14 height 27
click at [1229, 55] on link "Close" at bounding box center [1228, 46] width 19 height 19
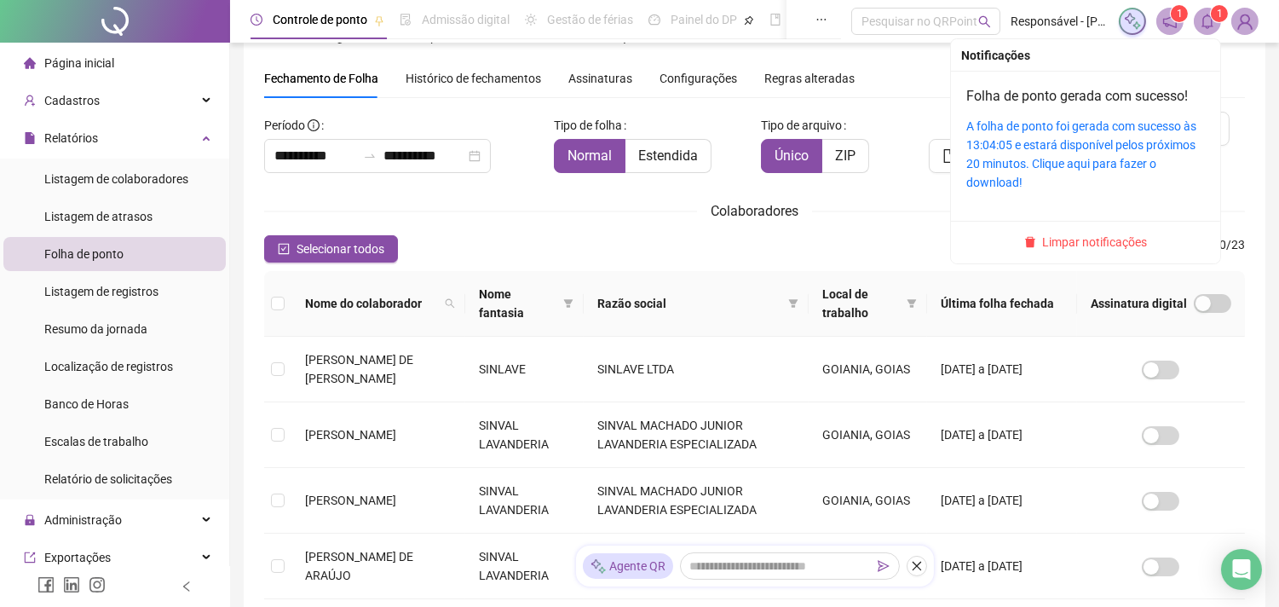
click at [1211, 18] on sup "1" at bounding box center [1218, 13] width 17 height 17
click at [1071, 132] on link "A folha de ponto foi gerada com sucesso às 13:04:05 e estará disponível pelos p…" at bounding box center [1081, 154] width 230 height 70
